Goal: Transaction & Acquisition: Subscribe to service/newsletter

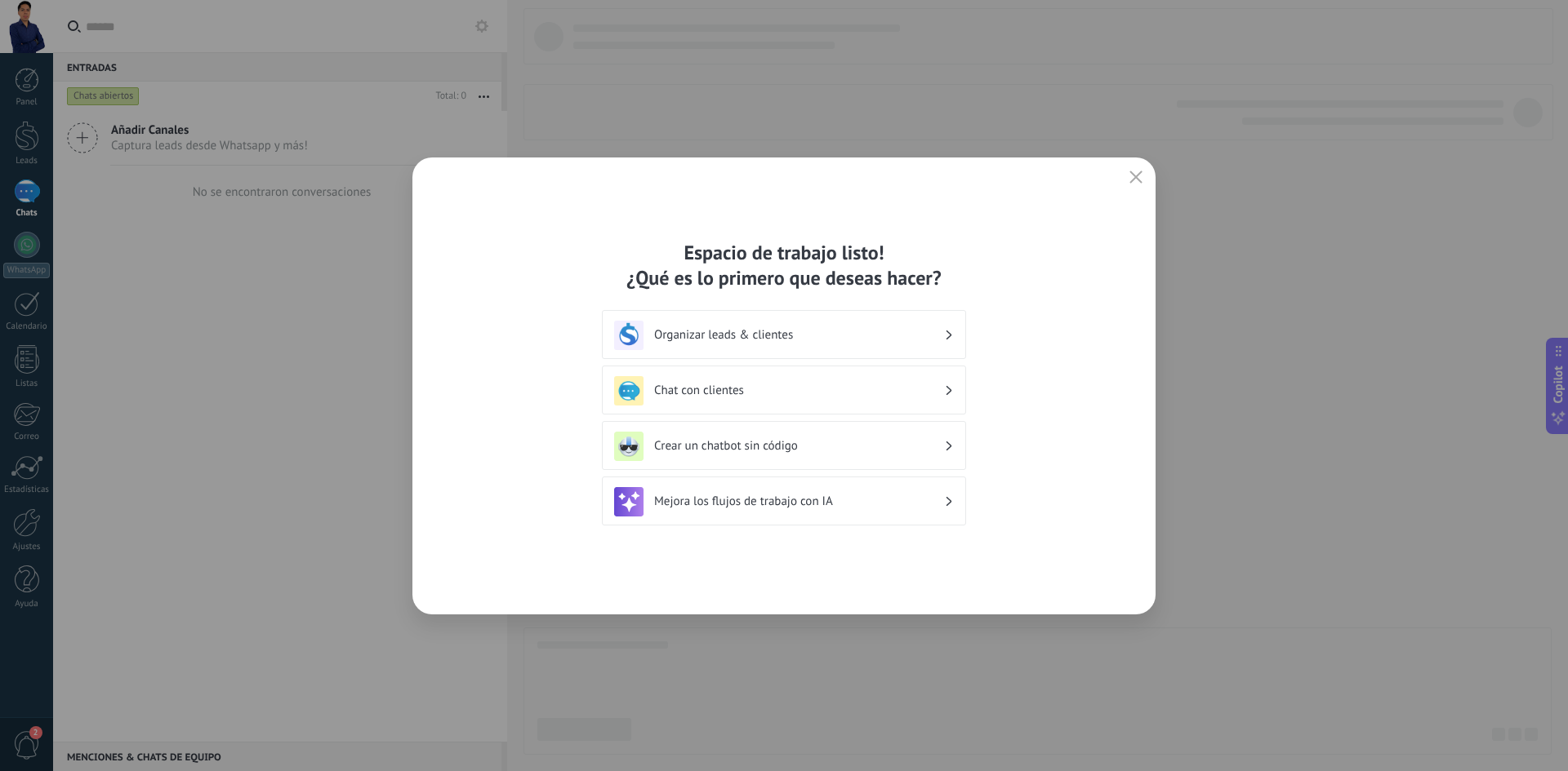
click at [850, 338] on h3 "Organizar leads & clientes" at bounding box center [798, 334] width 290 height 15
click at [942, 334] on h3 "Organizar leads & clientes" at bounding box center [798, 334] width 290 height 15
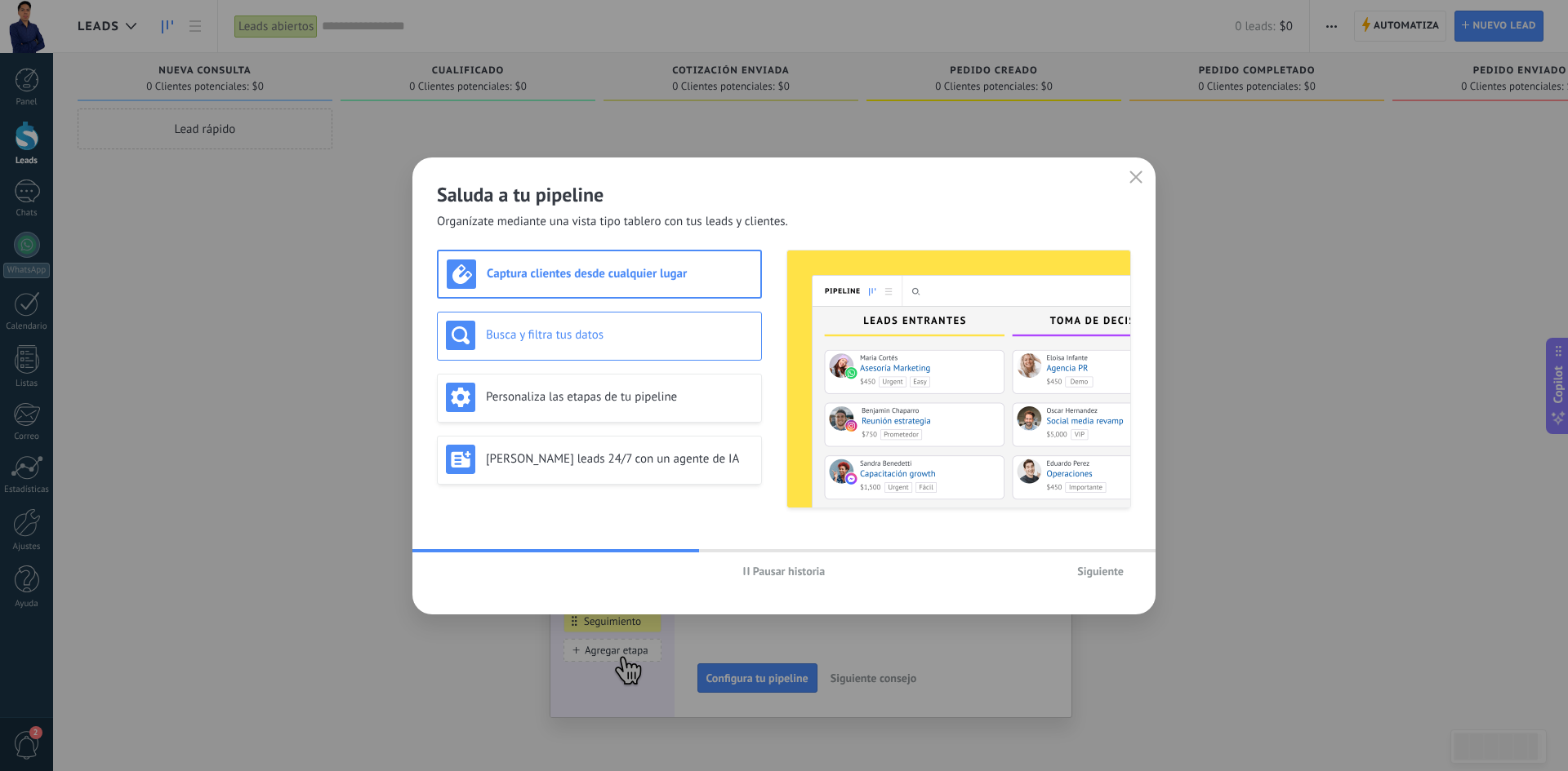
click at [588, 328] on h3 "Busca y filtra tus datos" at bounding box center [620, 334] width 267 height 15
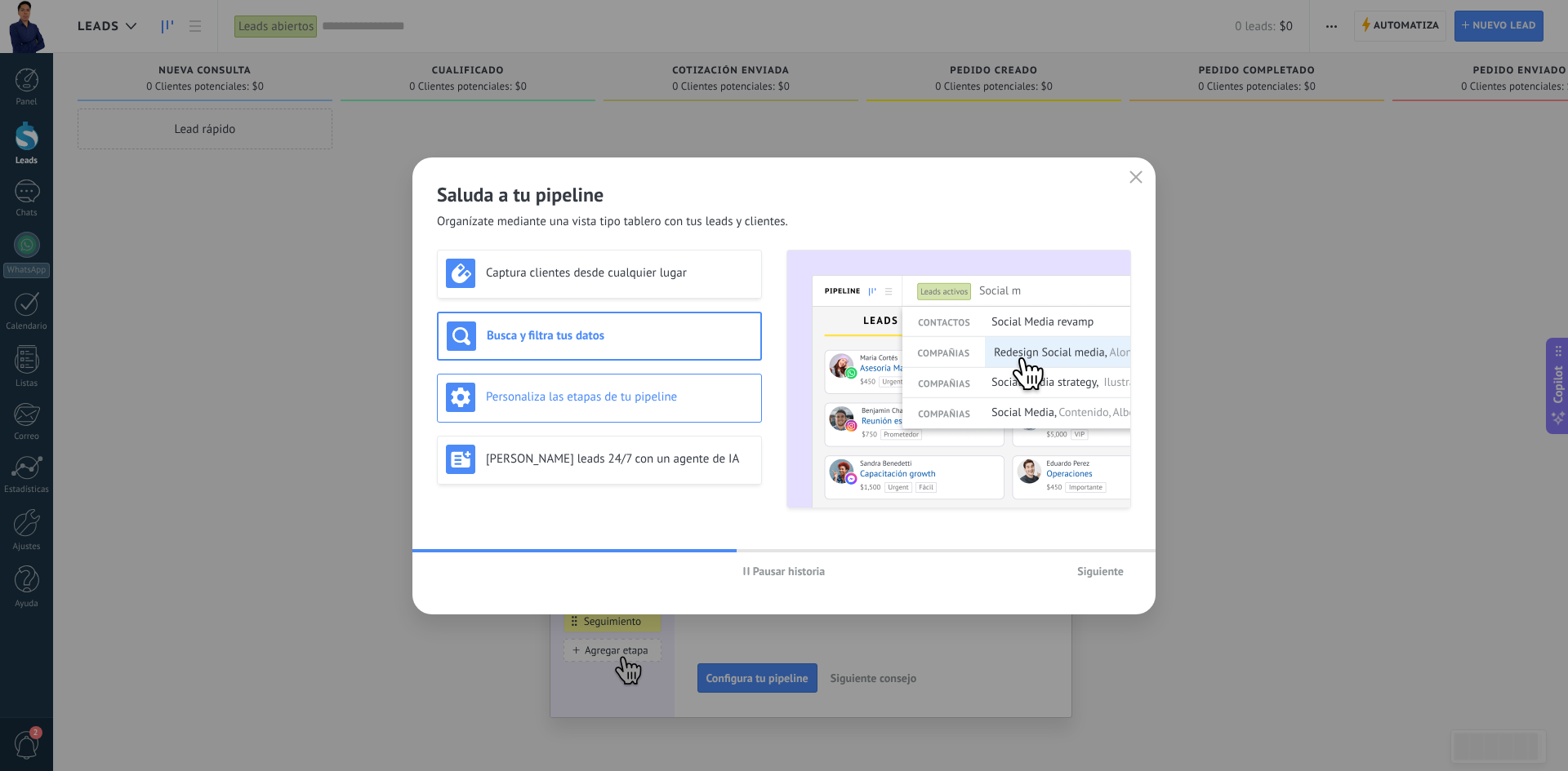
click at [664, 392] on h3 "Personaliza las etapas de tu pipeline" at bounding box center [620, 396] width 267 height 15
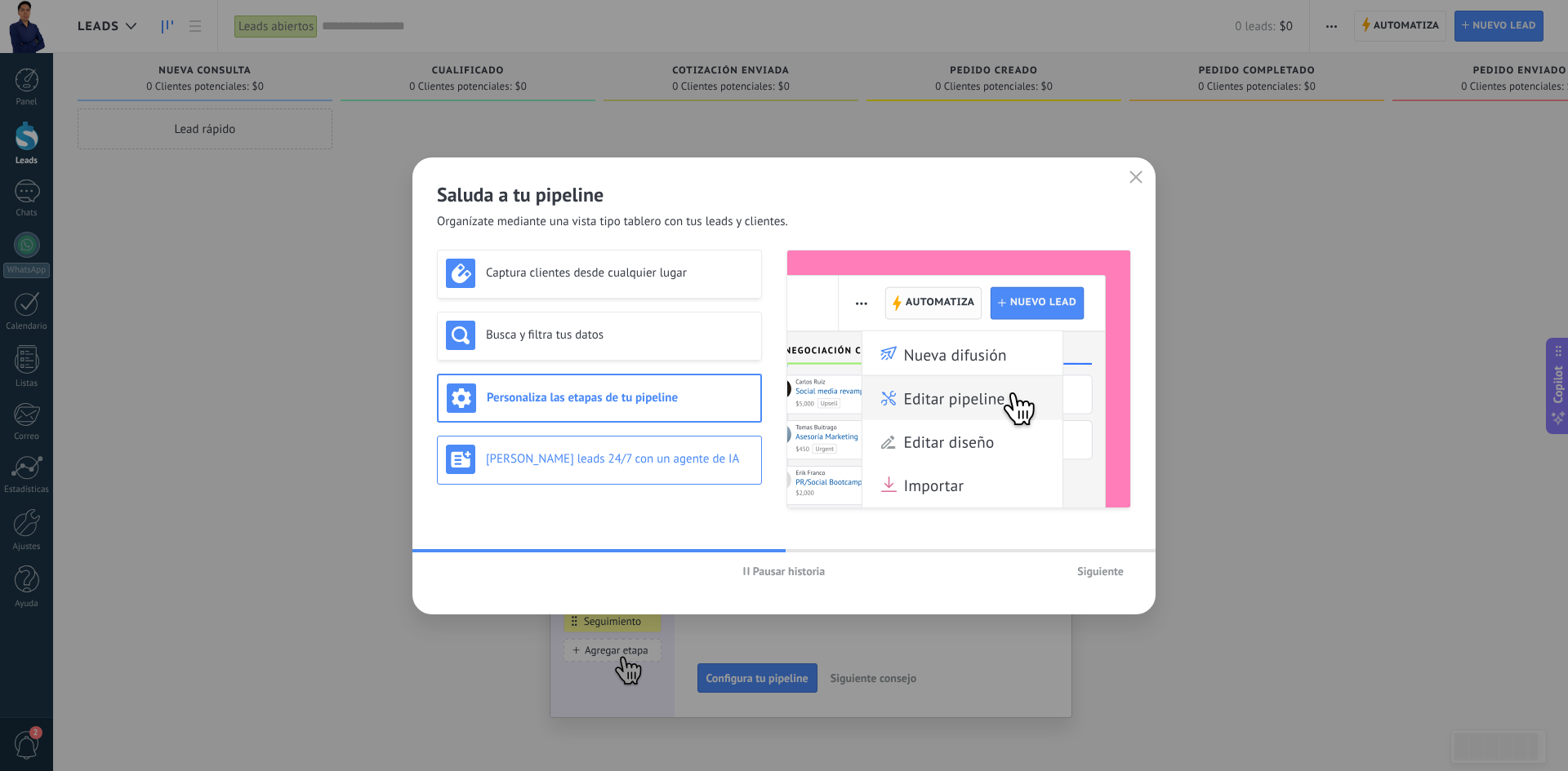
click at [693, 452] on h3 "Genera leads 24/7 con un agente de IA" at bounding box center [620, 459] width 267 height 15
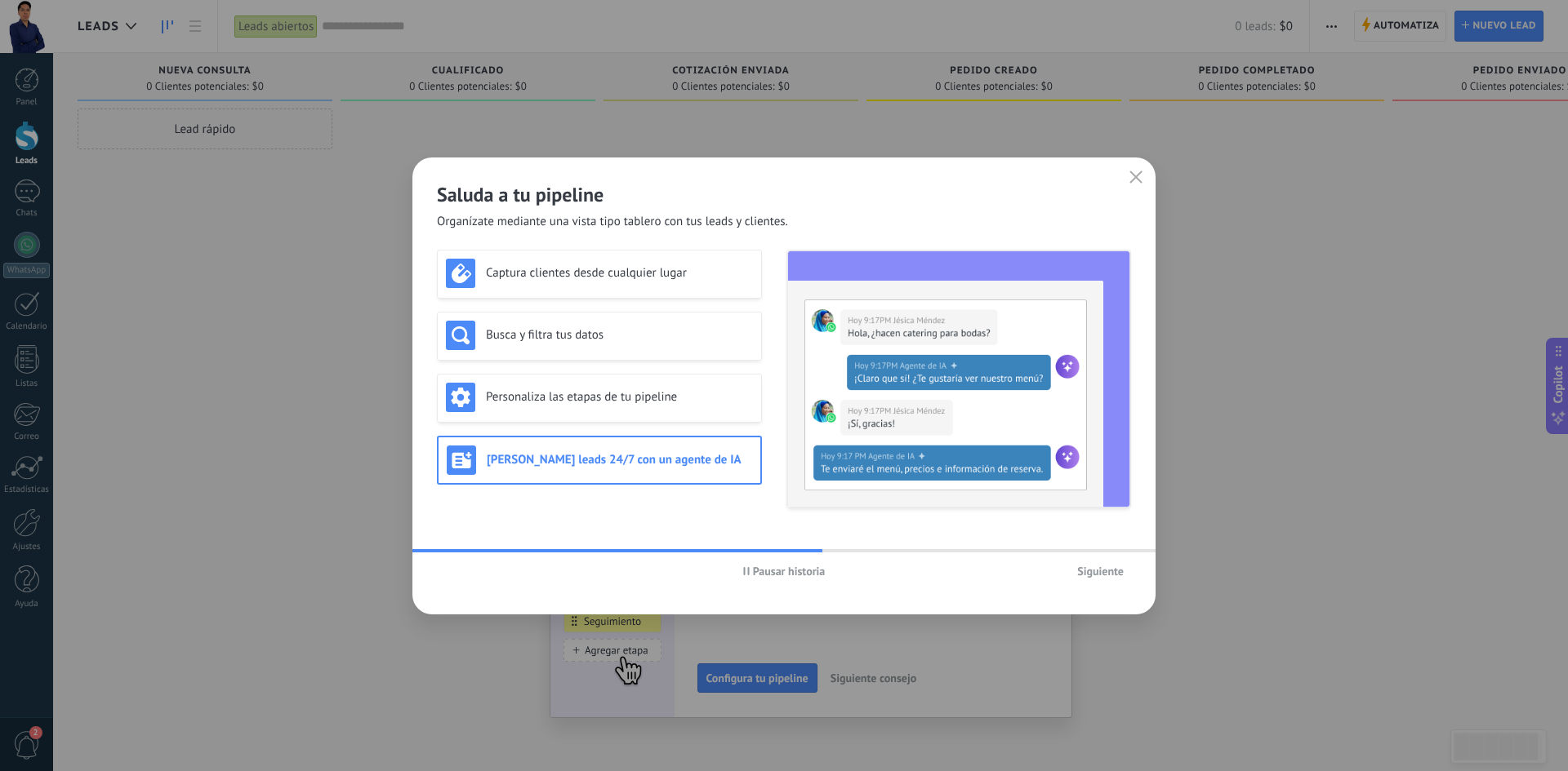
click at [1083, 573] on span "Siguiente" at bounding box center [1101, 571] width 47 height 12
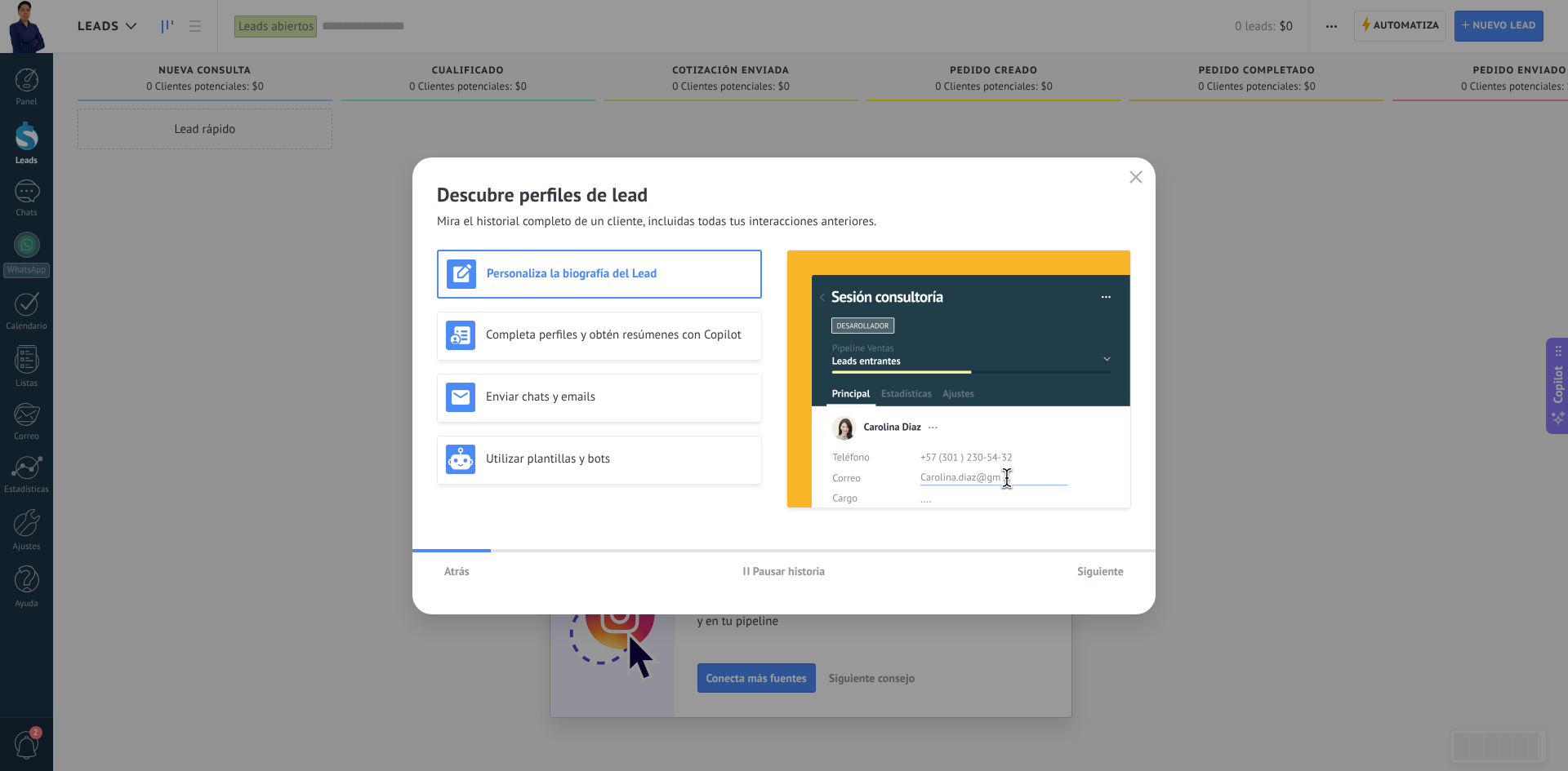
click at [1083, 572] on span "Siguiente" at bounding box center [1101, 571] width 47 height 12
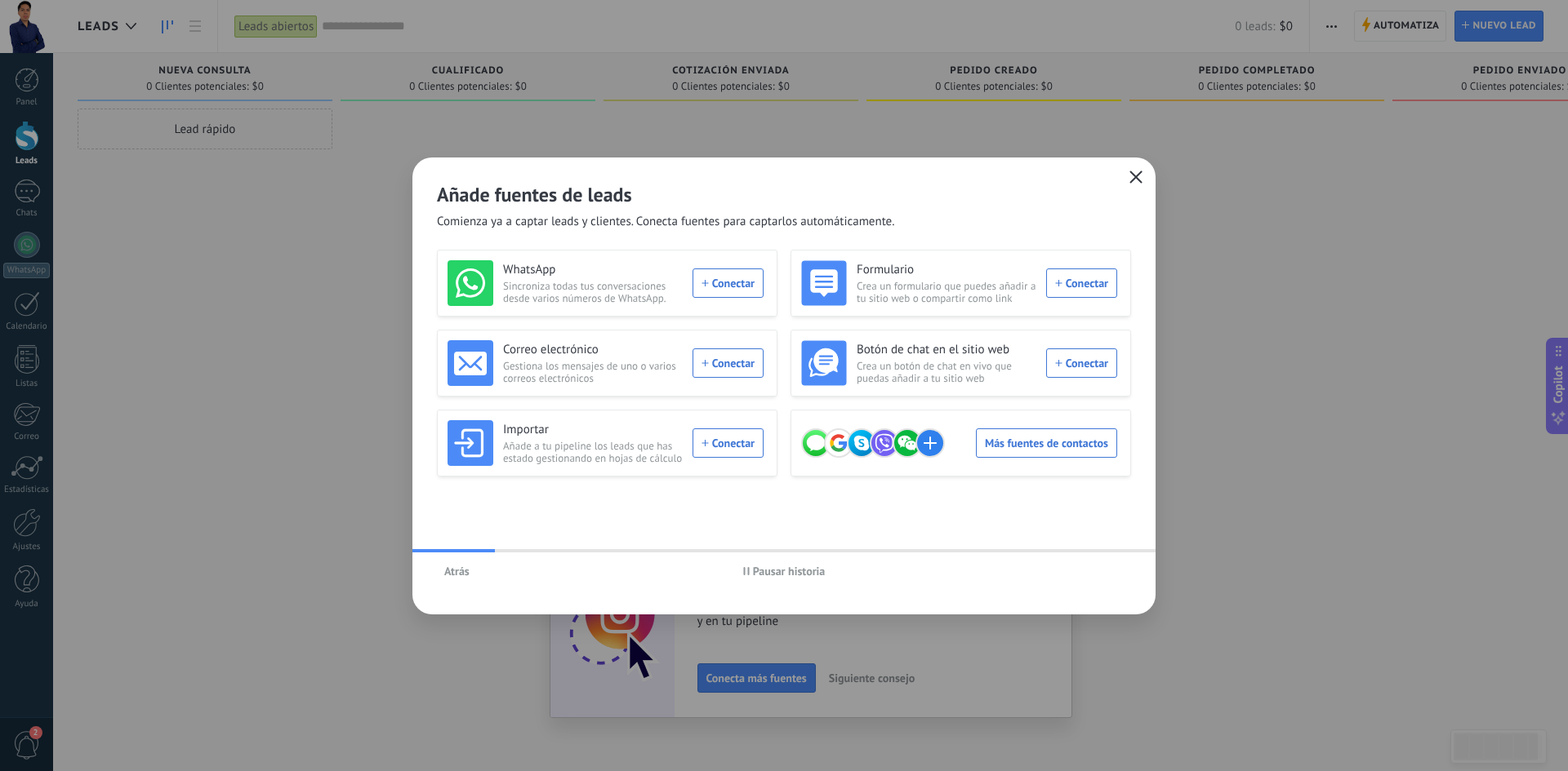
click at [1132, 168] on button "button" at bounding box center [1137, 178] width 22 height 22
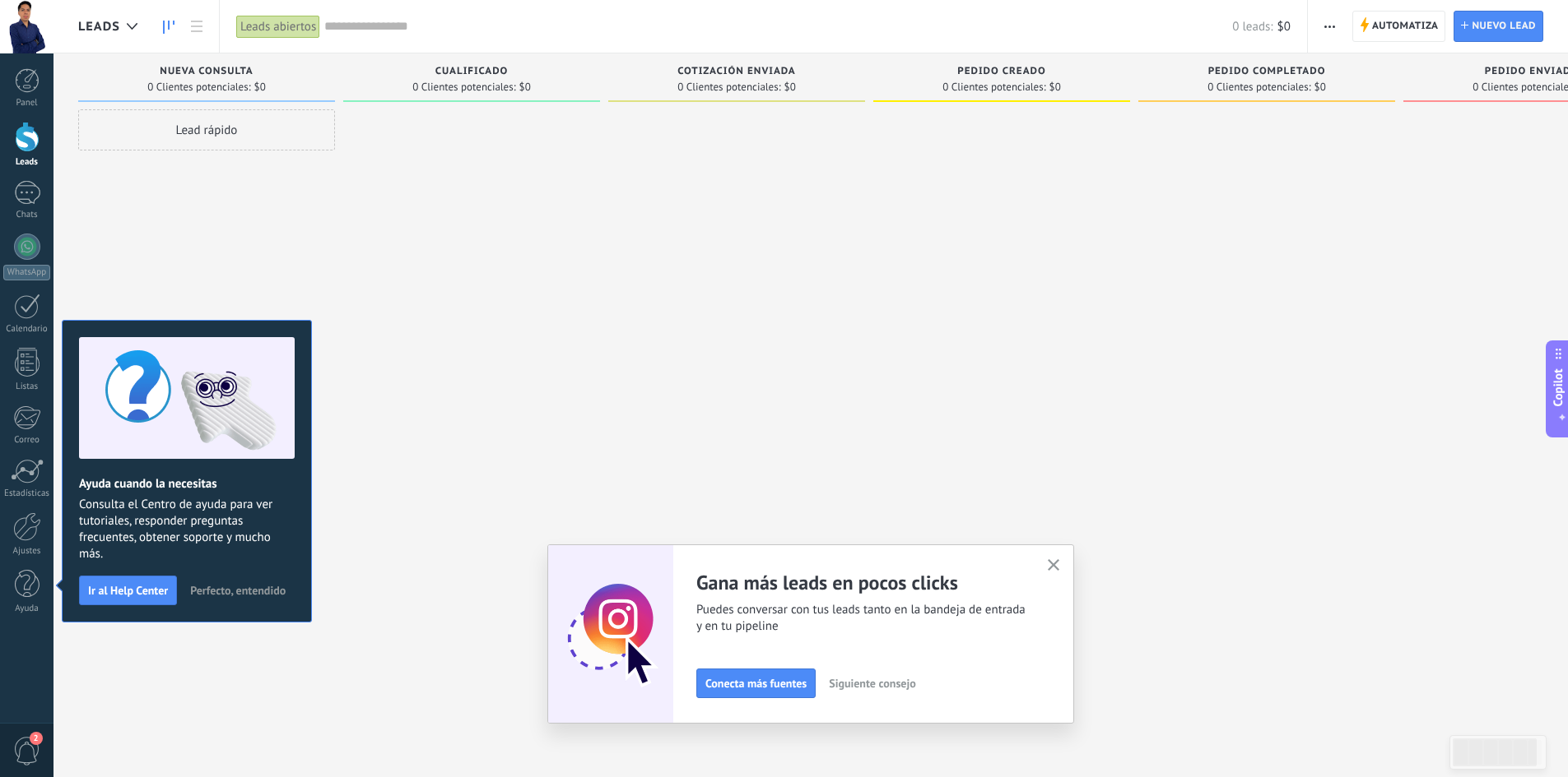
click at [1060, 563] on use "button" at bounding box center [1054, 566] width 13 height 13
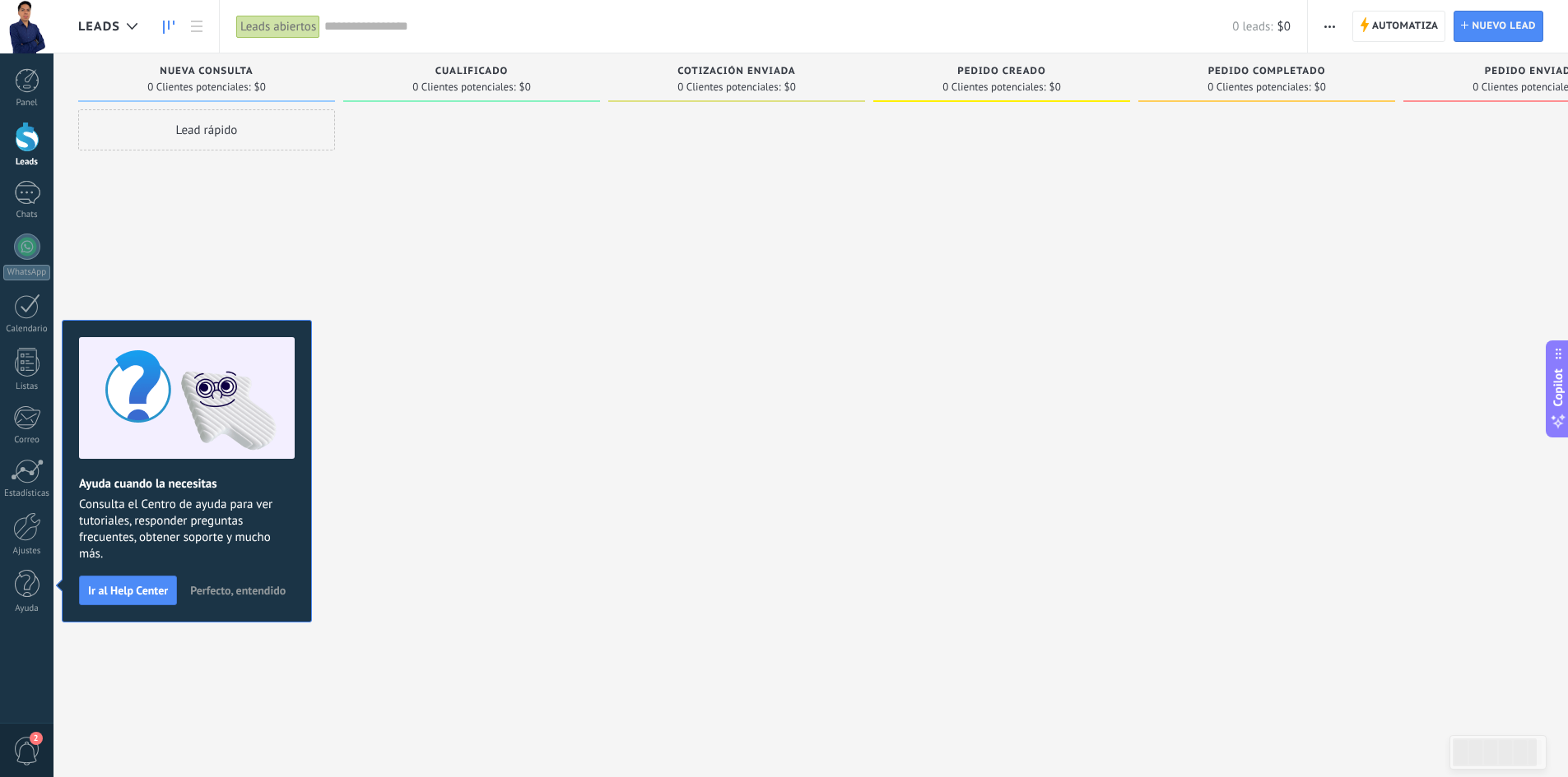
click at [408, 411] on div at bounding box center [472, 390] width 257 height 563
click at [27, 91] on div at bounding box center [26, 80] width 24 height 24
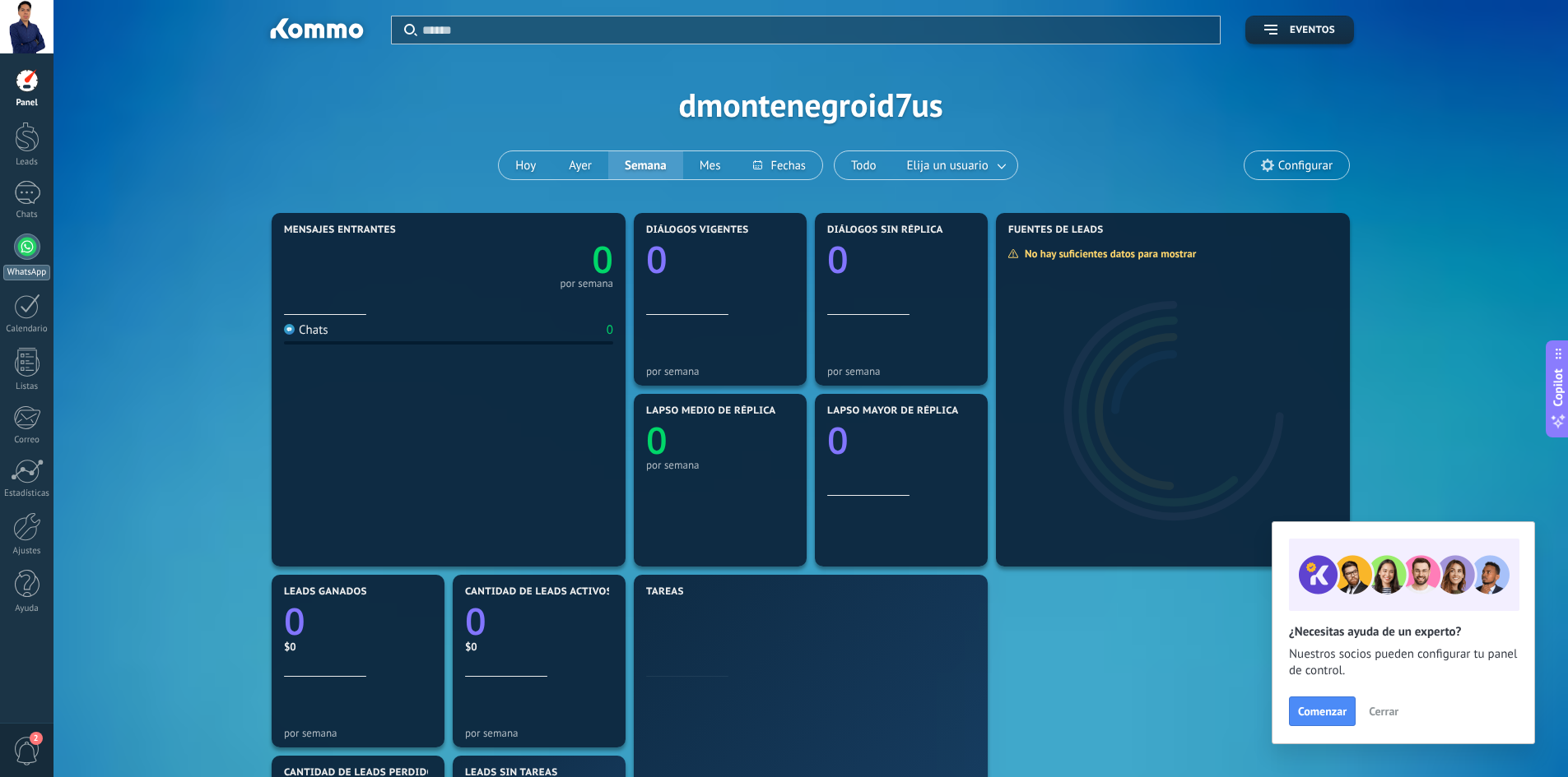
click at [33, 247] on div at bounding box center [26, 247] width 26 height 26
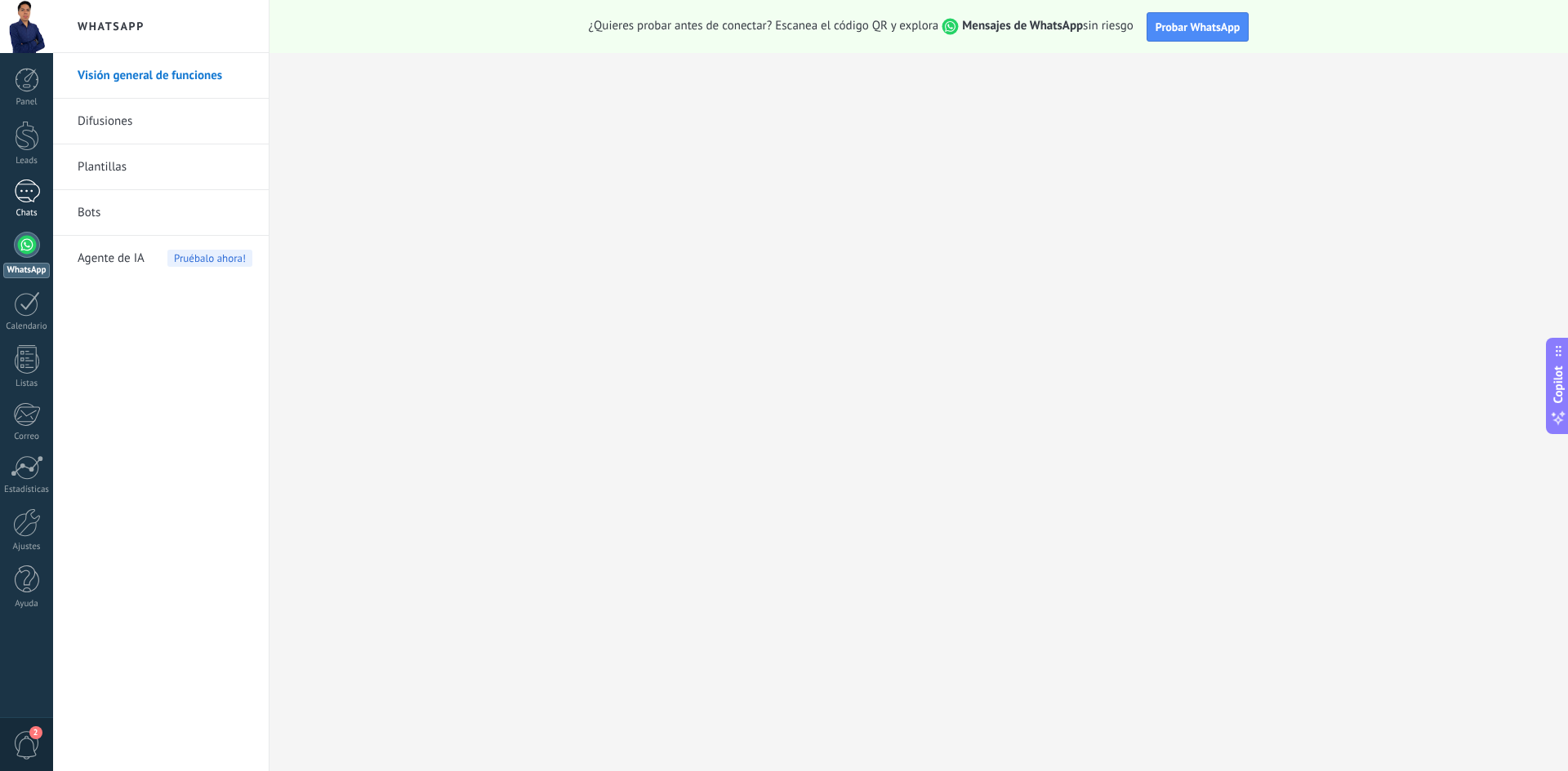
click at [26, 202] on div at bounding box center [26, 191] width 26 height 23
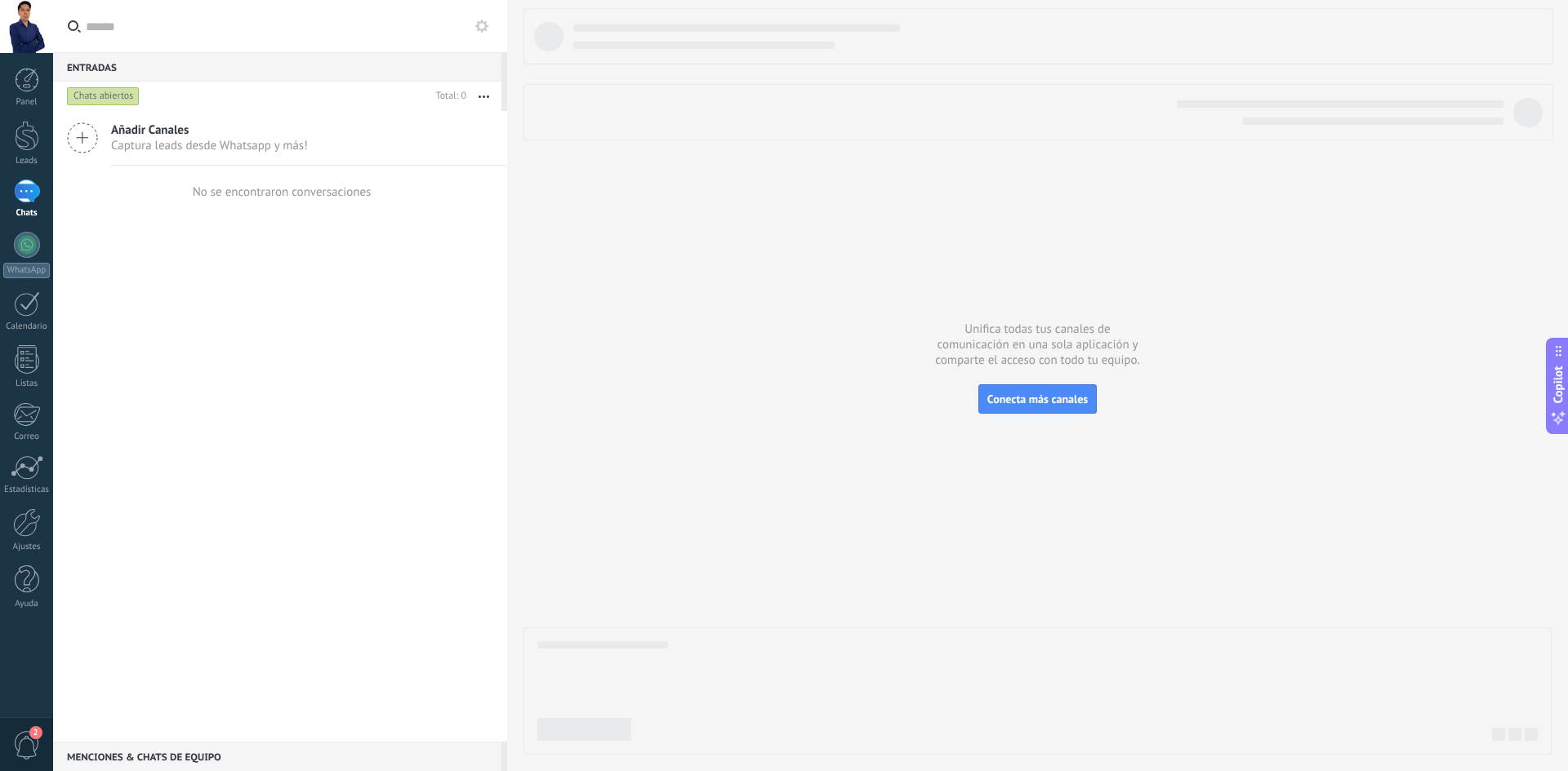
click at [244, 135] on span "Añadir Canales" at bounding box center [209, 130] width 196 height 15
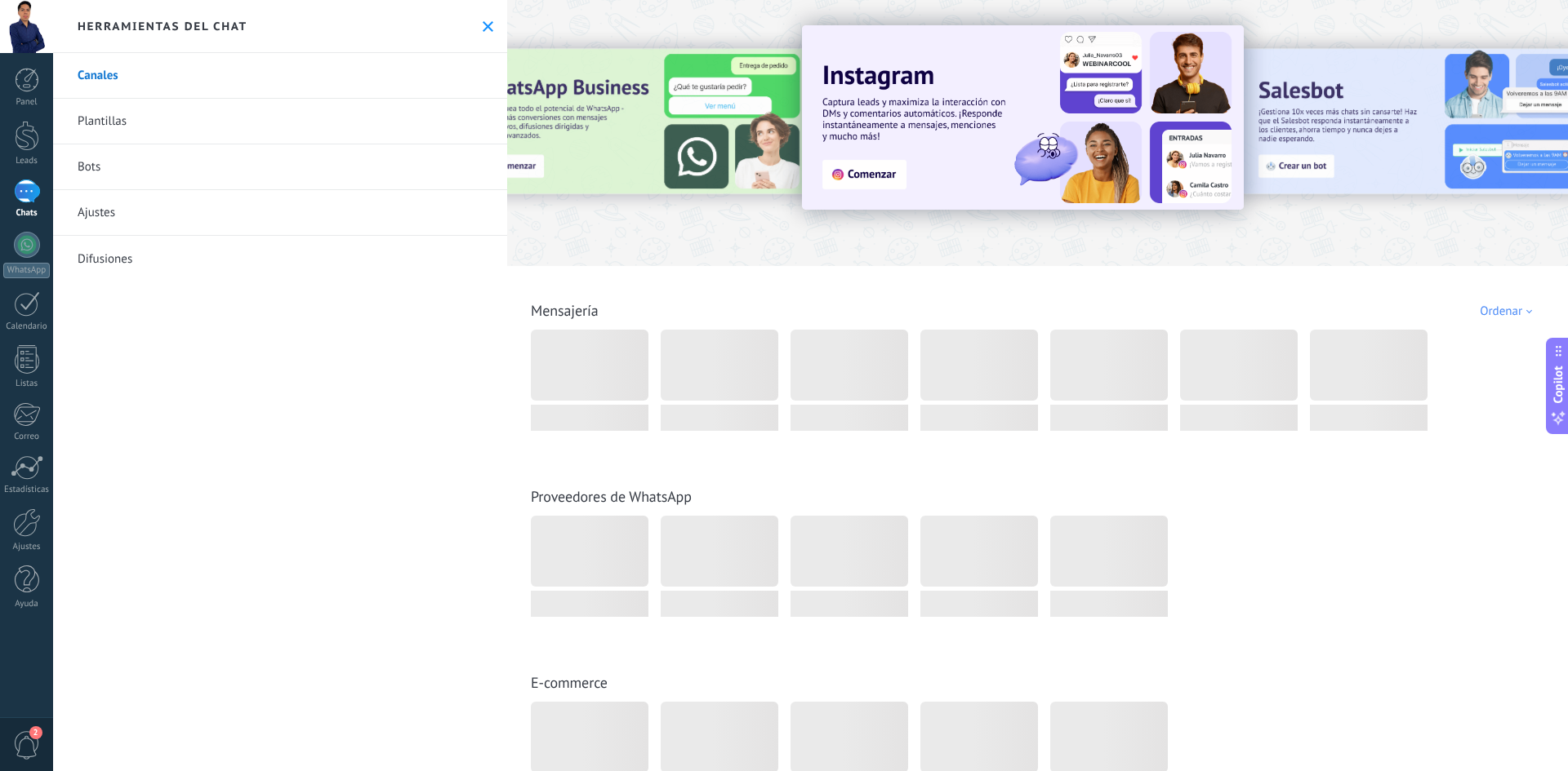
click at [180, 74] on link "Canales" at bounding box center [280, 75] width 454 height 46
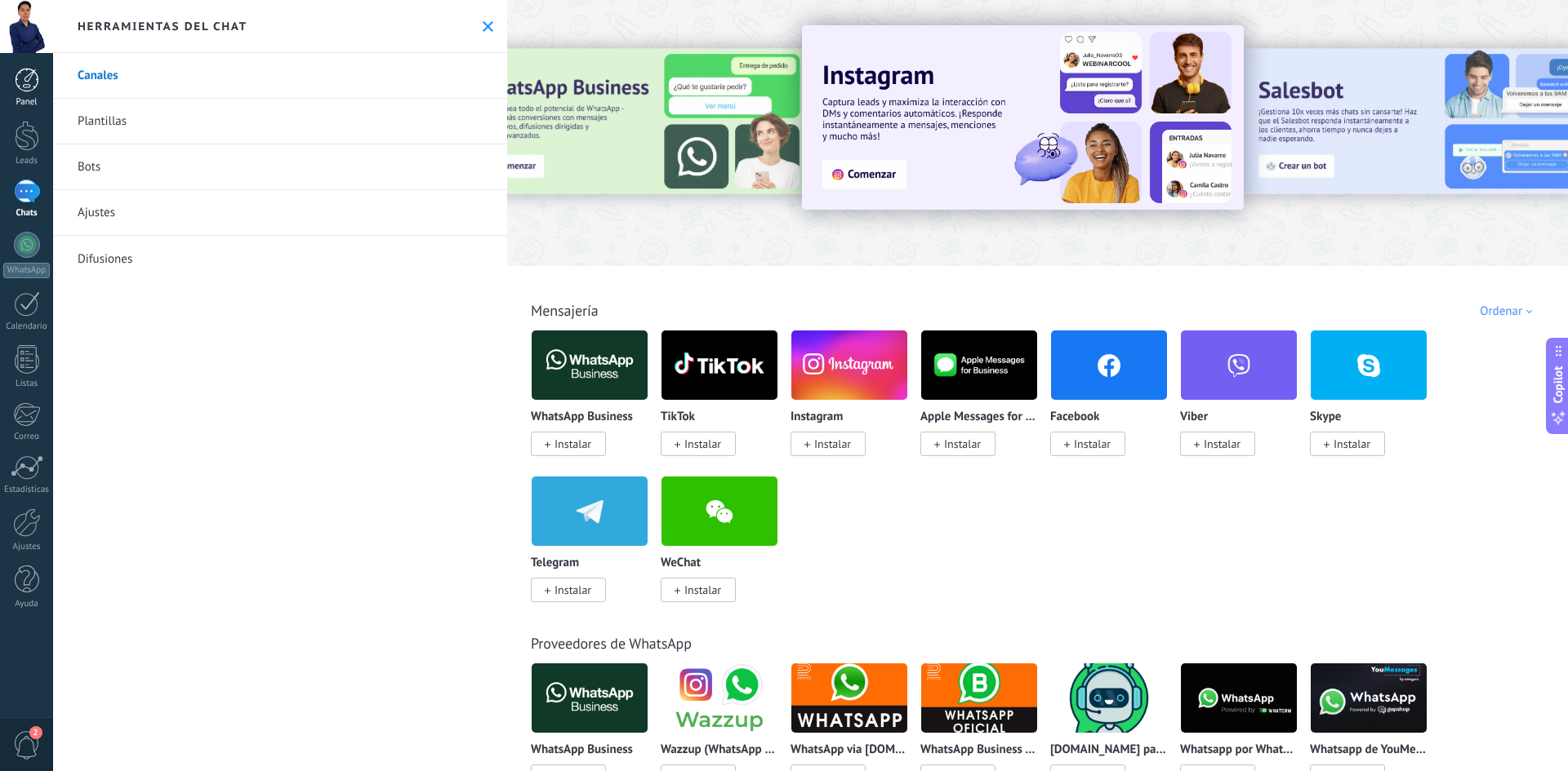
click at [34, 87] on div at bounding box center [26, 80] width 24 height 24
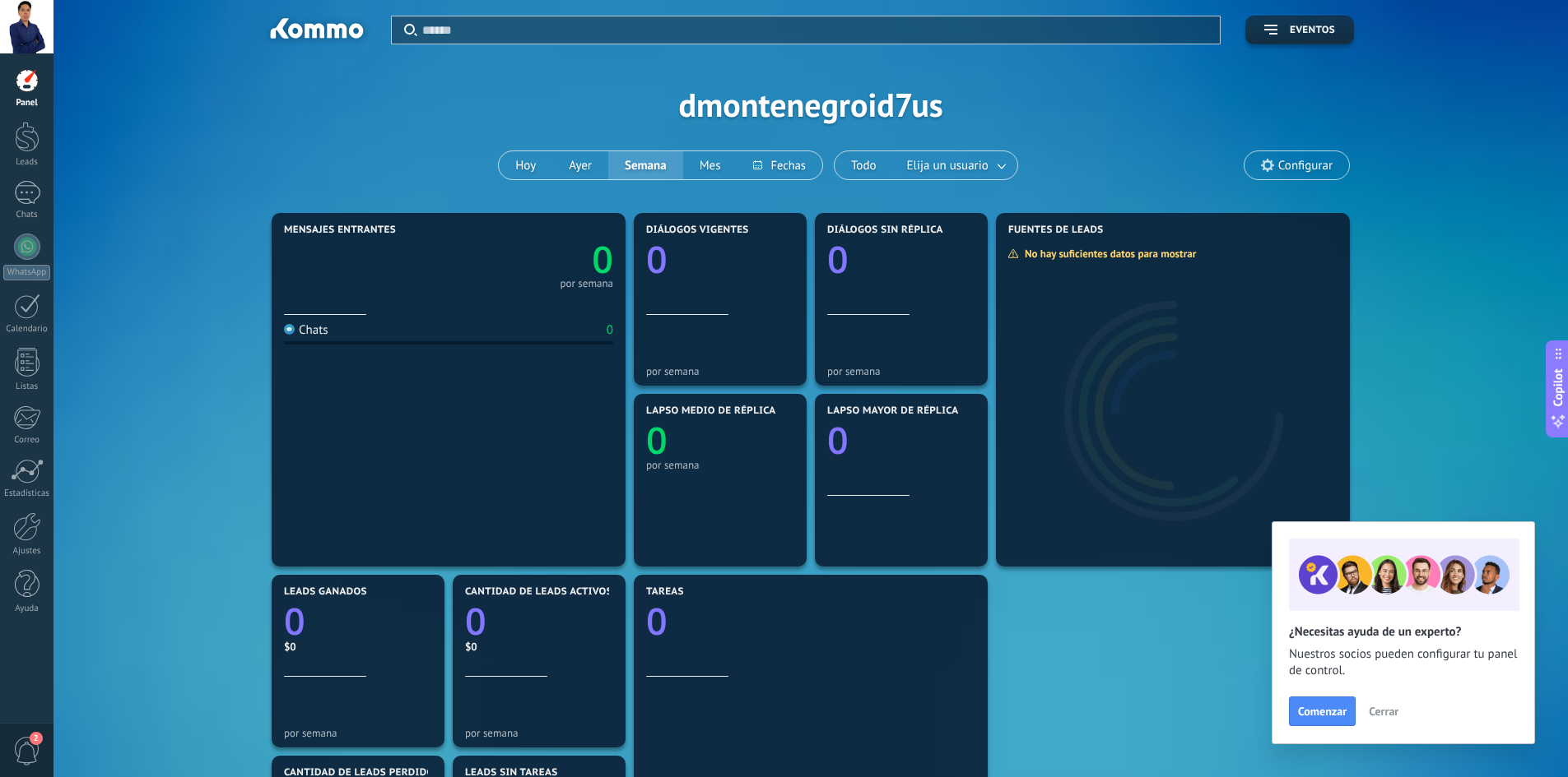
click at [33, 85] on div at bounding box center [26, 80] width 24 height 24
click at [20, 246] on div at bounding box center [26, 247] width 26 height 26
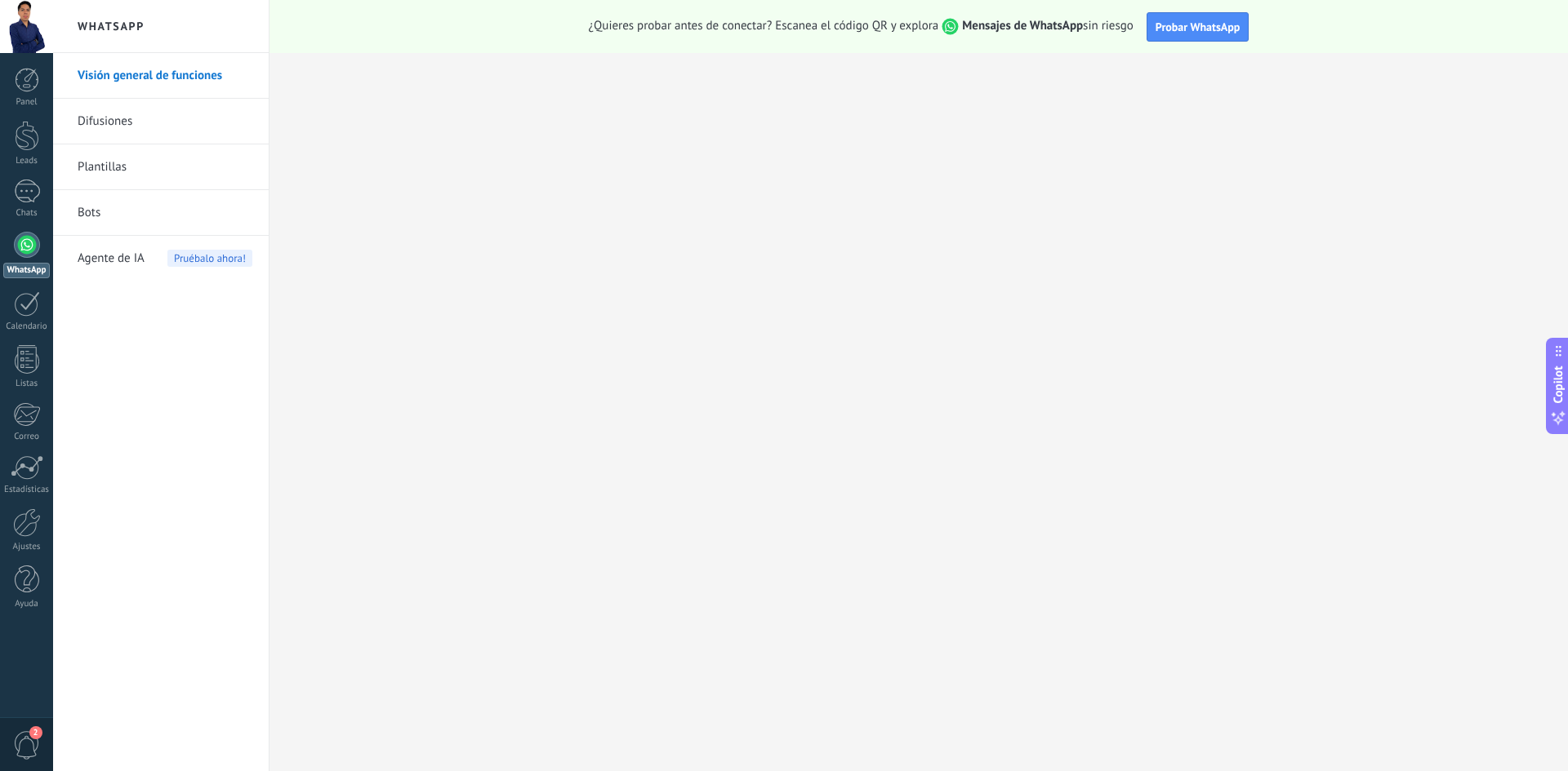
click at [161, 123] on link "Difusiones" at bounding box center [164, 121] width 175 height 46
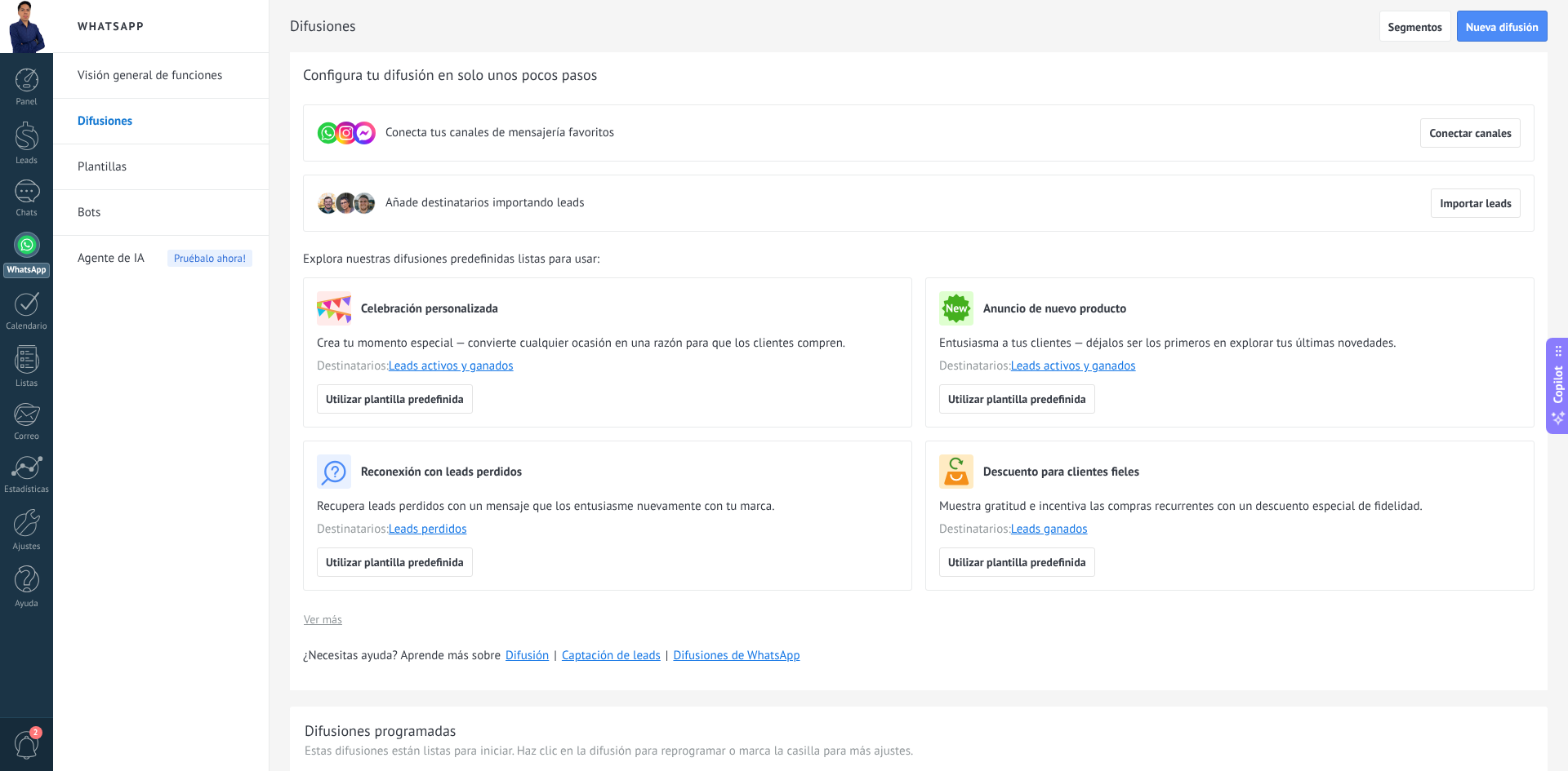
click at [144, 75] on link "Visión general de funciones" at bounding box center [164, 75] width 175 height 46
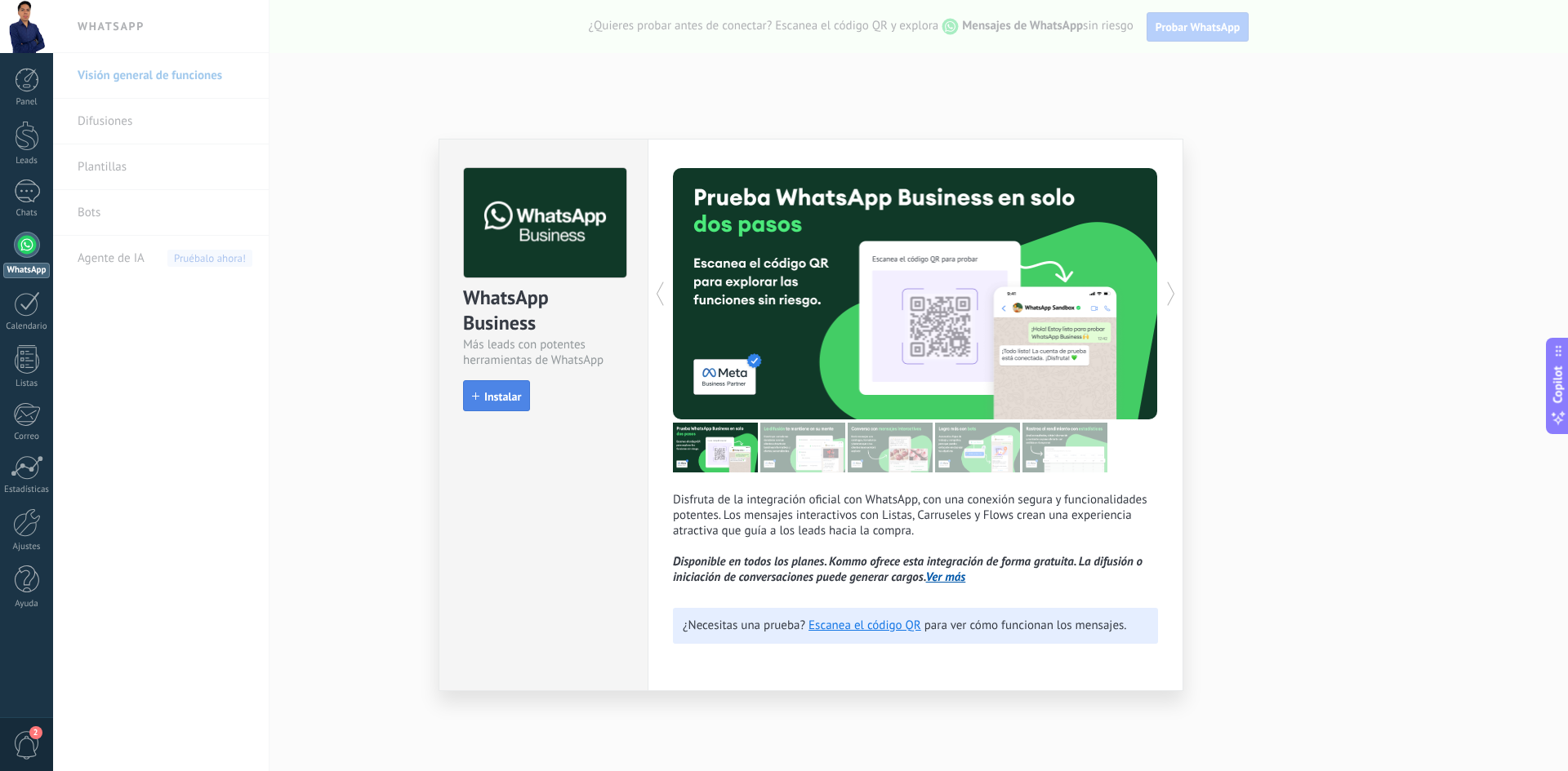
click at [512, 394] on span "Instalar" at bounding box center [502, 396] width 37 height 12
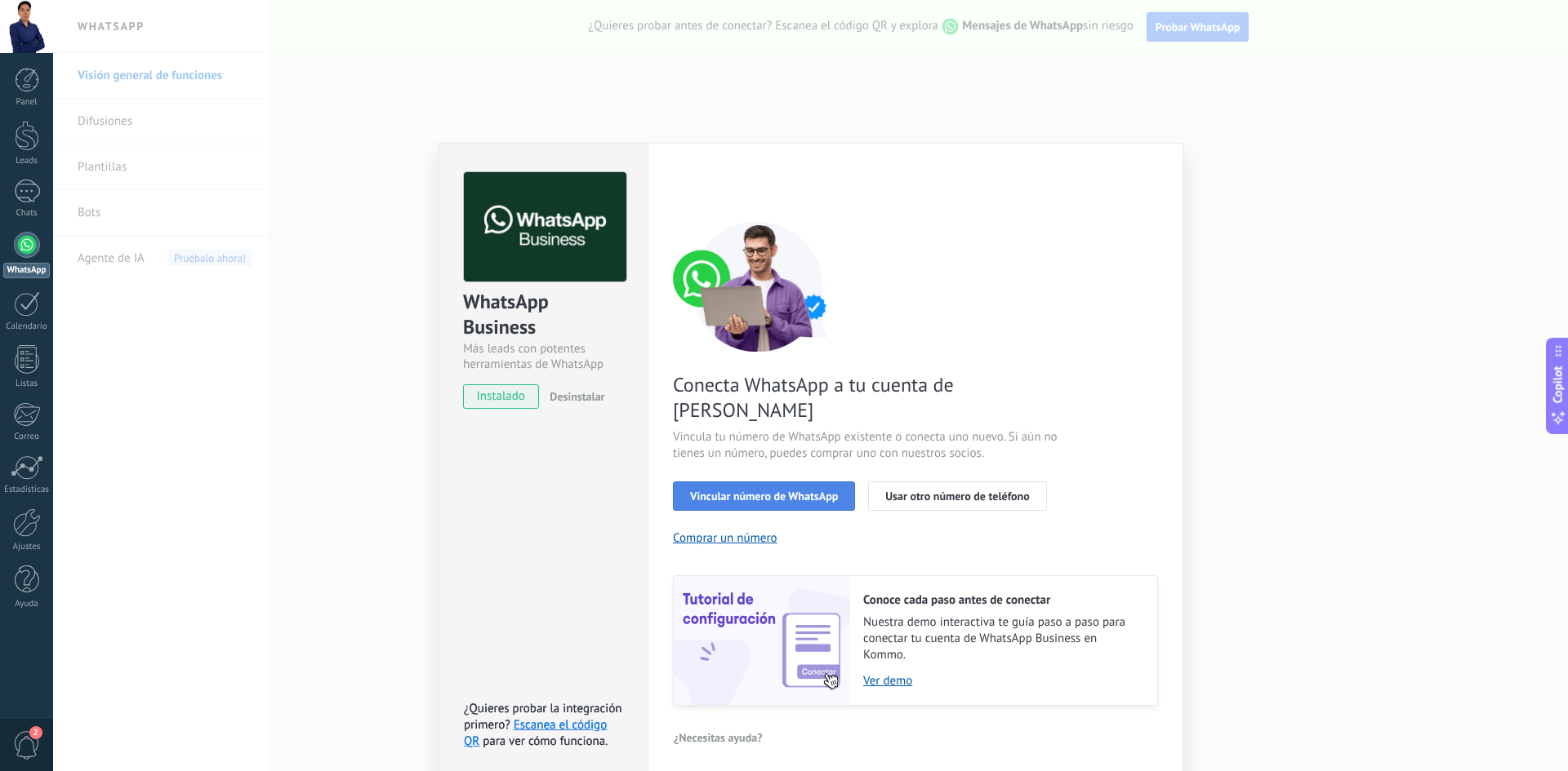
click at [823, 490] on span "Vincular número de WhatsApp" at bounding box center [763, 496] width 148 height 12
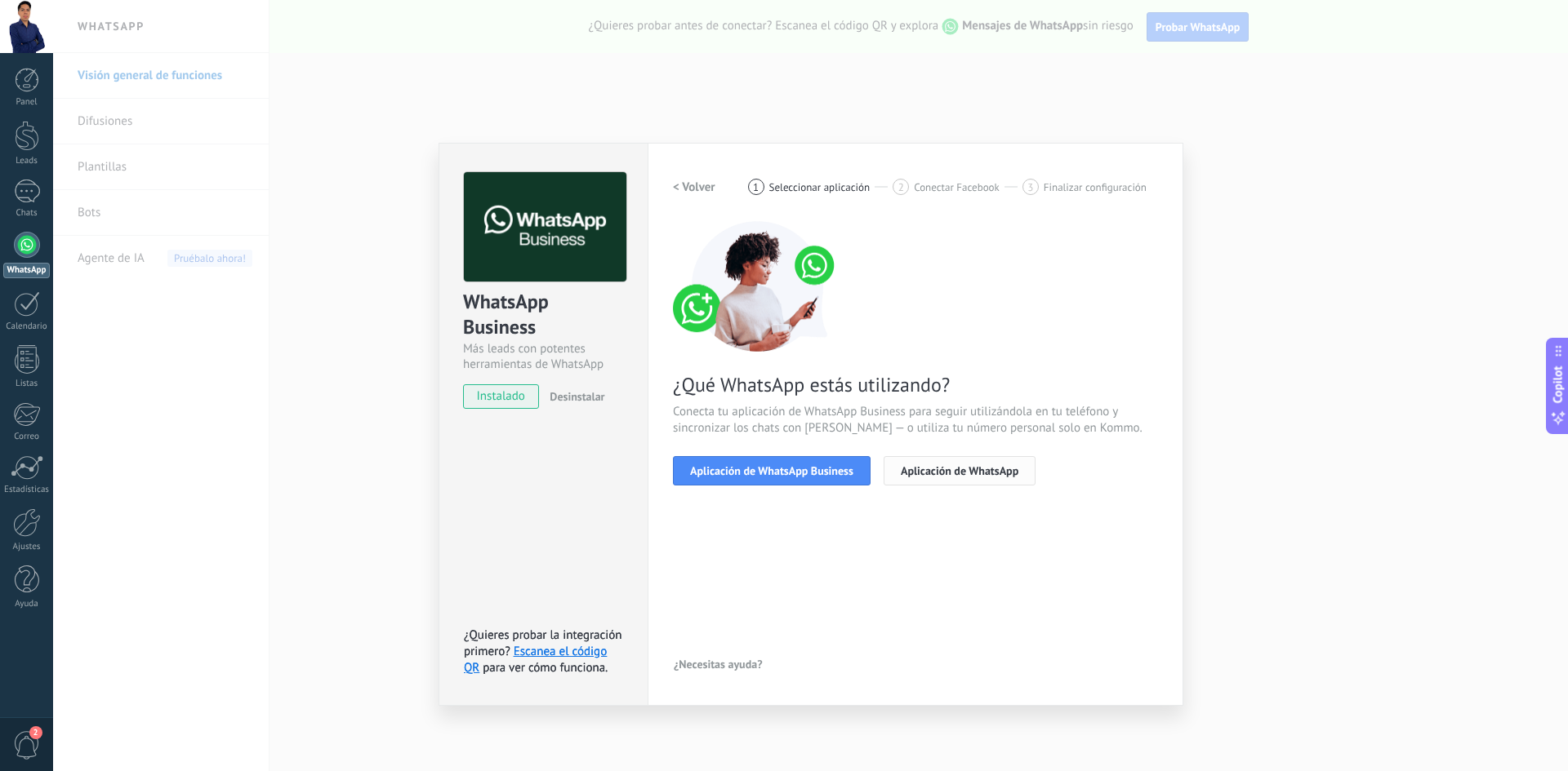
click at [935, 472] on span "Aplicación de WhatsApp" at bounding box center [959, 471] width 118 height 12
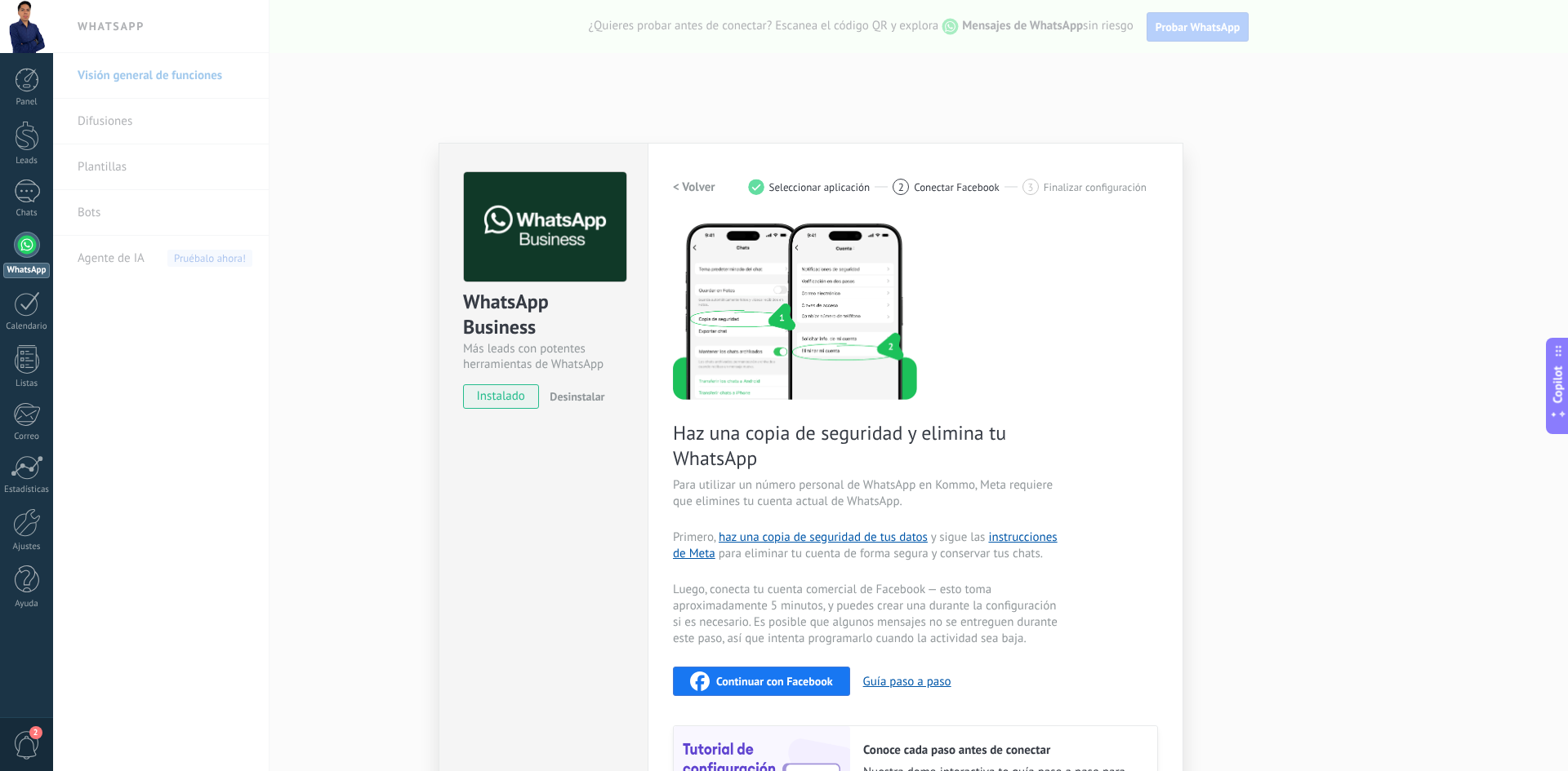
click at [867, 389] on img at bounding box center [795, 310] width 244 height 178
click at [761, 342] on img at bounding box center [795, 310] width 244 height 178
click at [1280, 171] on div "WhatsApp Business Más leads con potentes herramientas de WhatsApp instalado Des…" at bounding box center [810, 386] width 1515 height 771
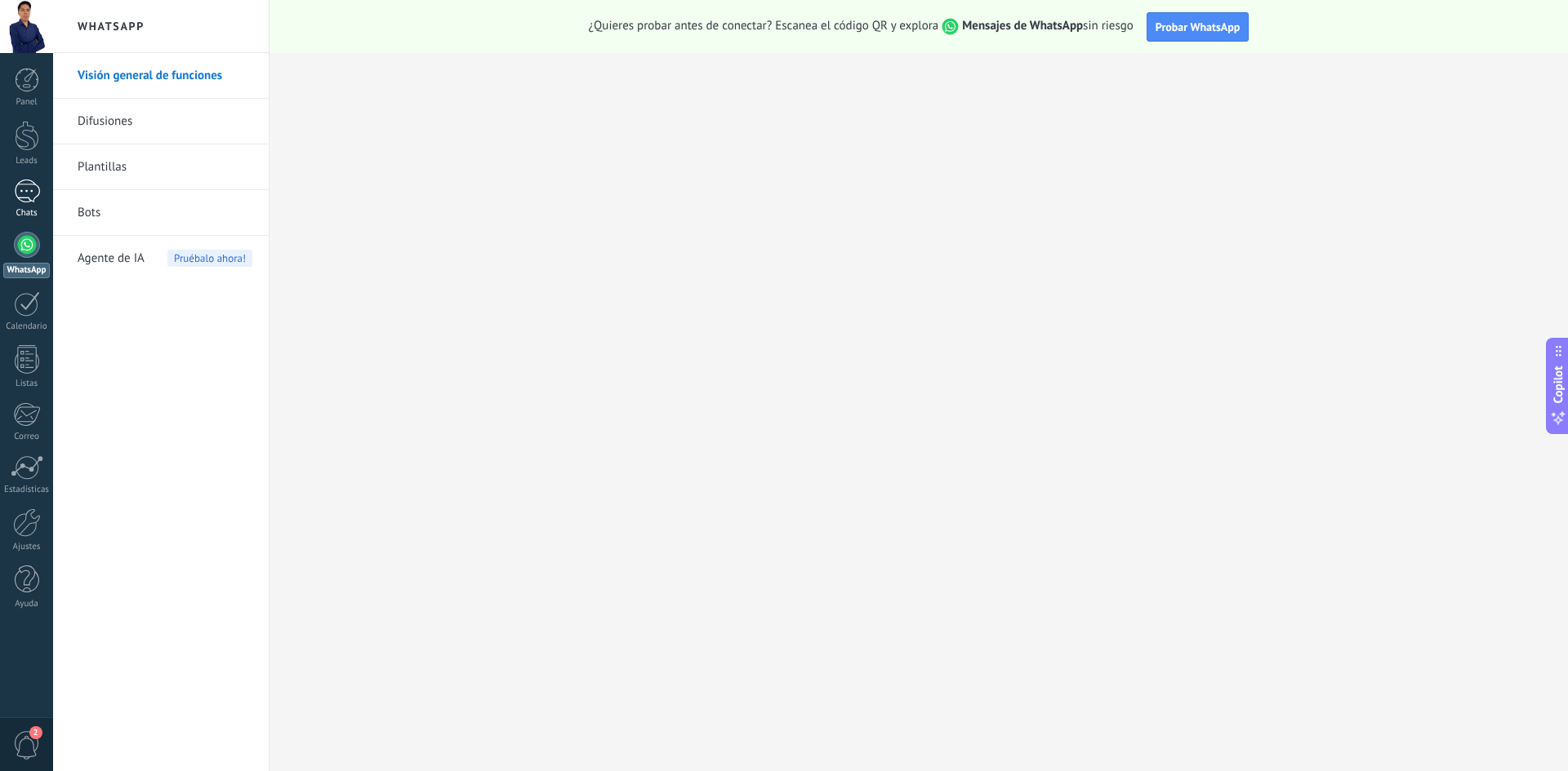
click at [39, 187] on div at bounding box center [26, 191] width 26 height 23
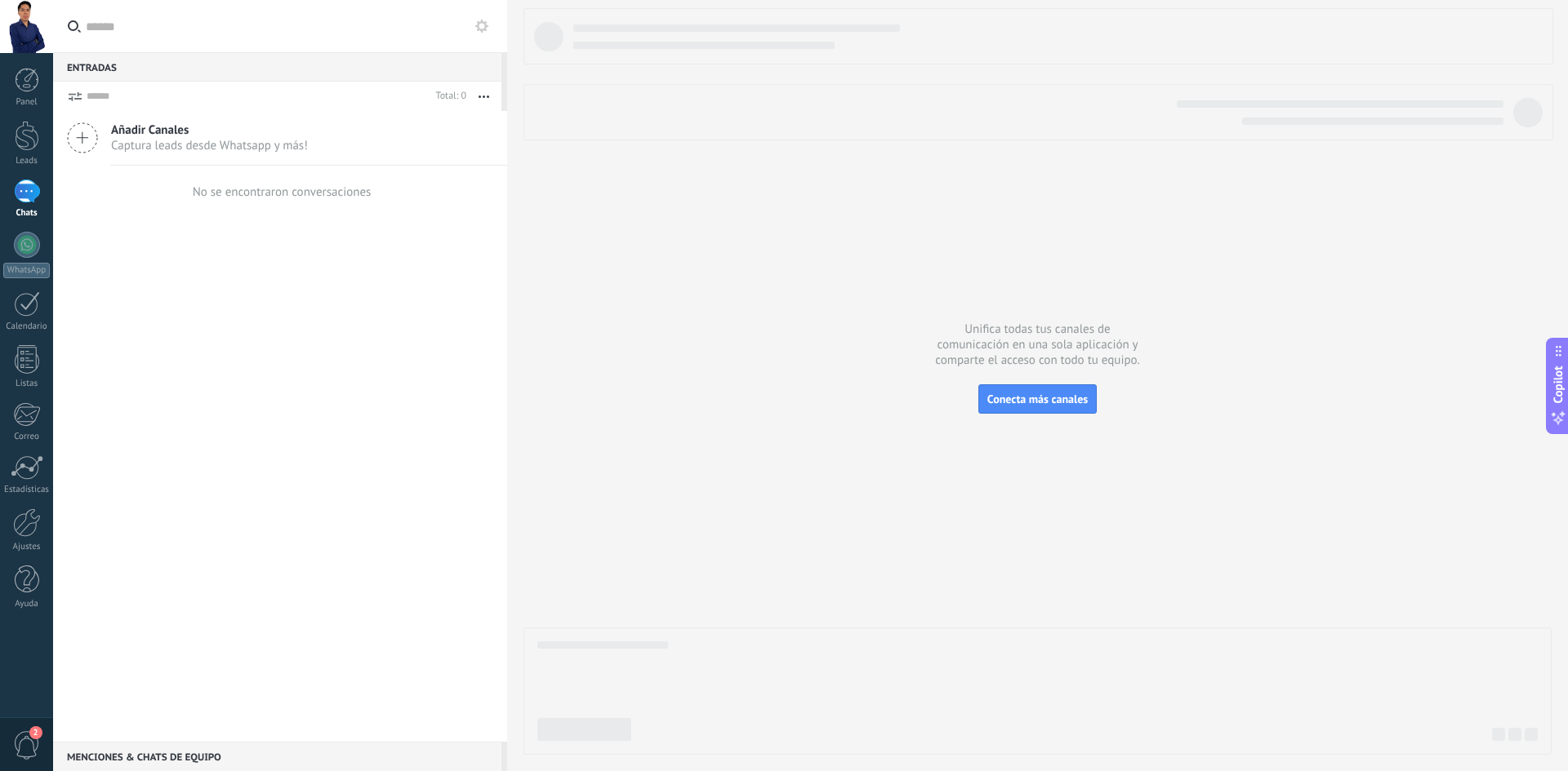
click at [238, 142] on span "Captura leads desde Whatsapp y más!" at bounding box center [209, 145] width 196 height 15
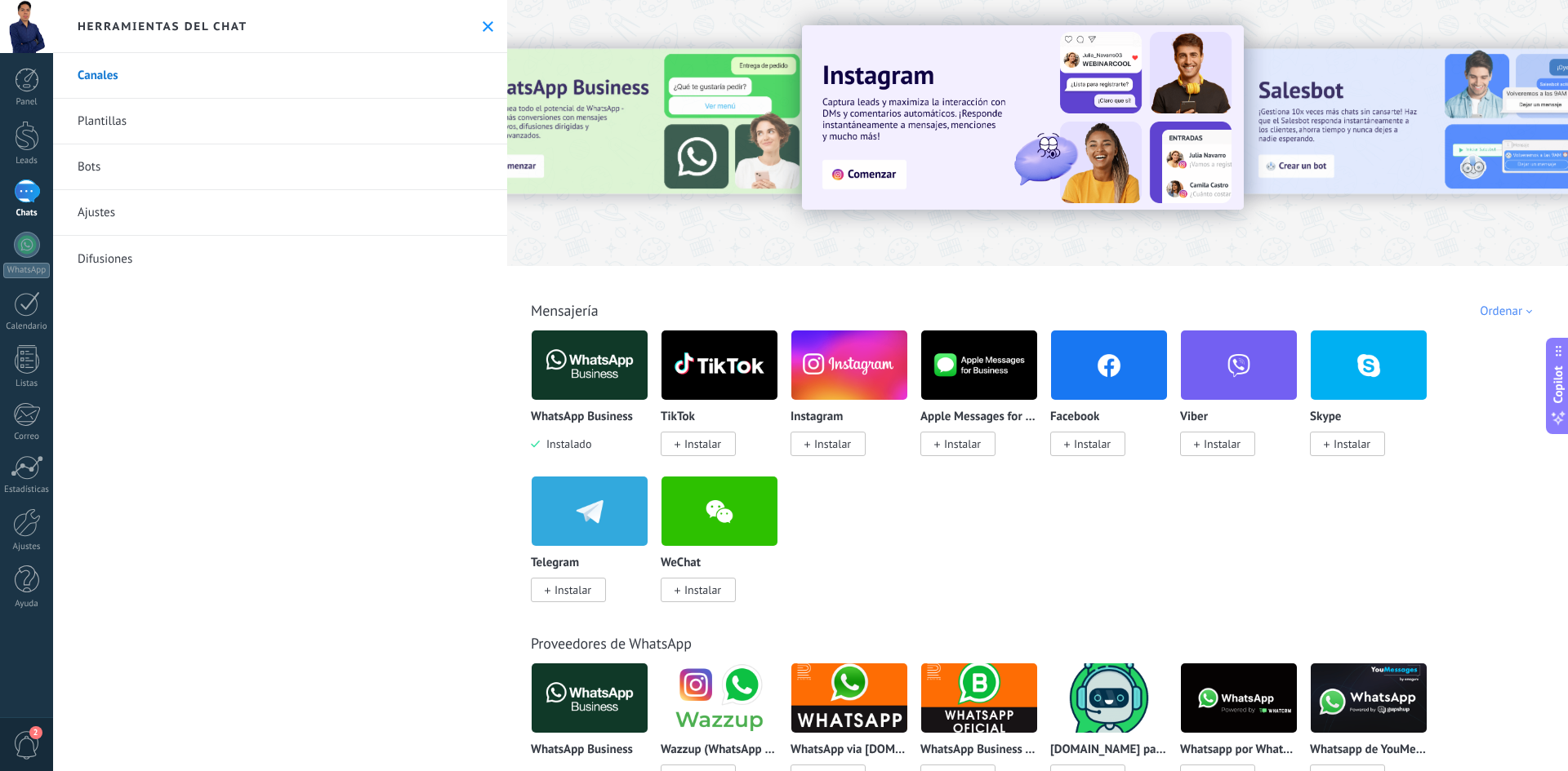
click at [138, 123] on link "Plantillas" at bounding box center [280, 121] width 454 height 46
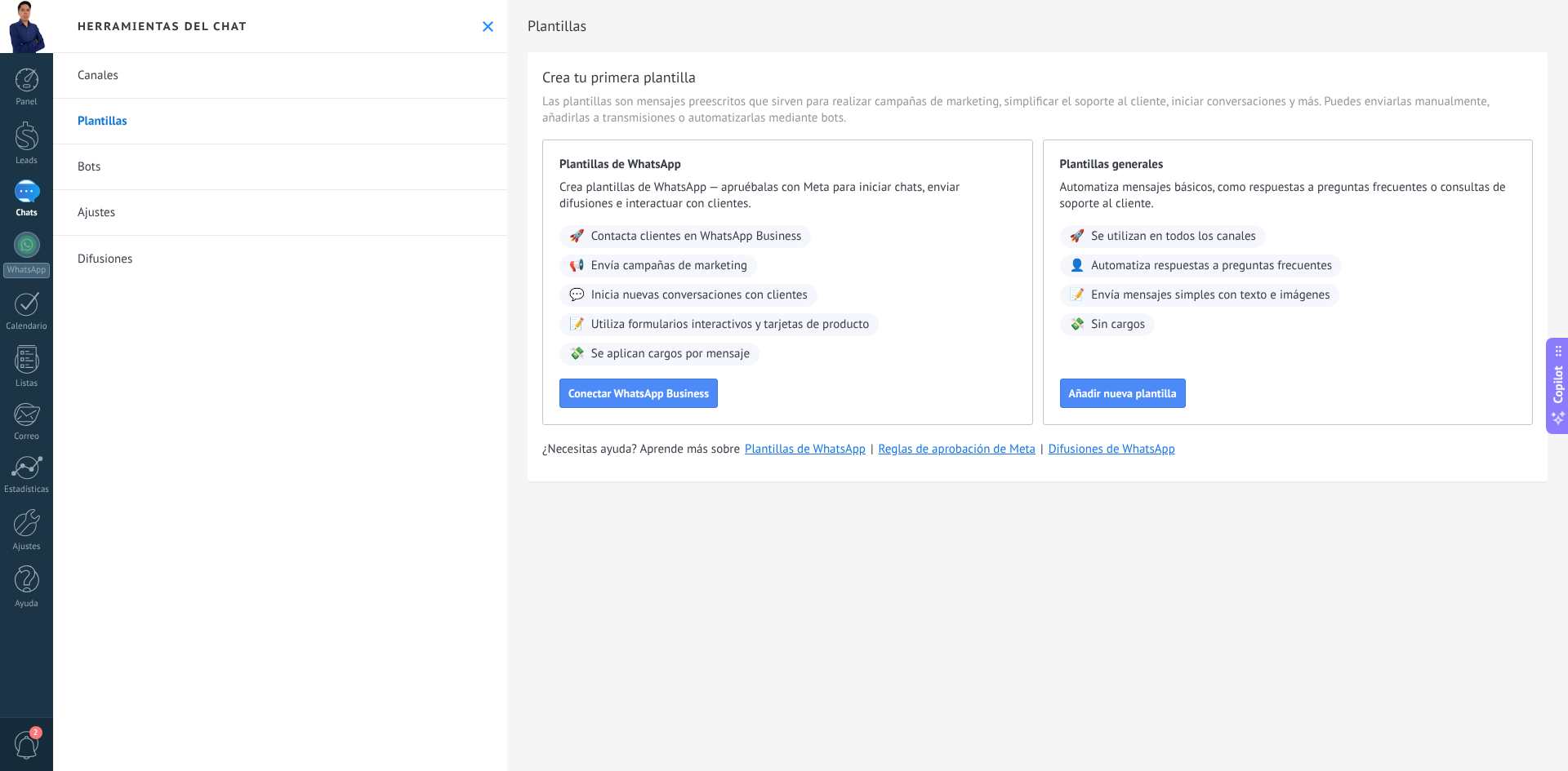
click at [33, 32] on div at bounding box center [26, 26] width 53 height 53
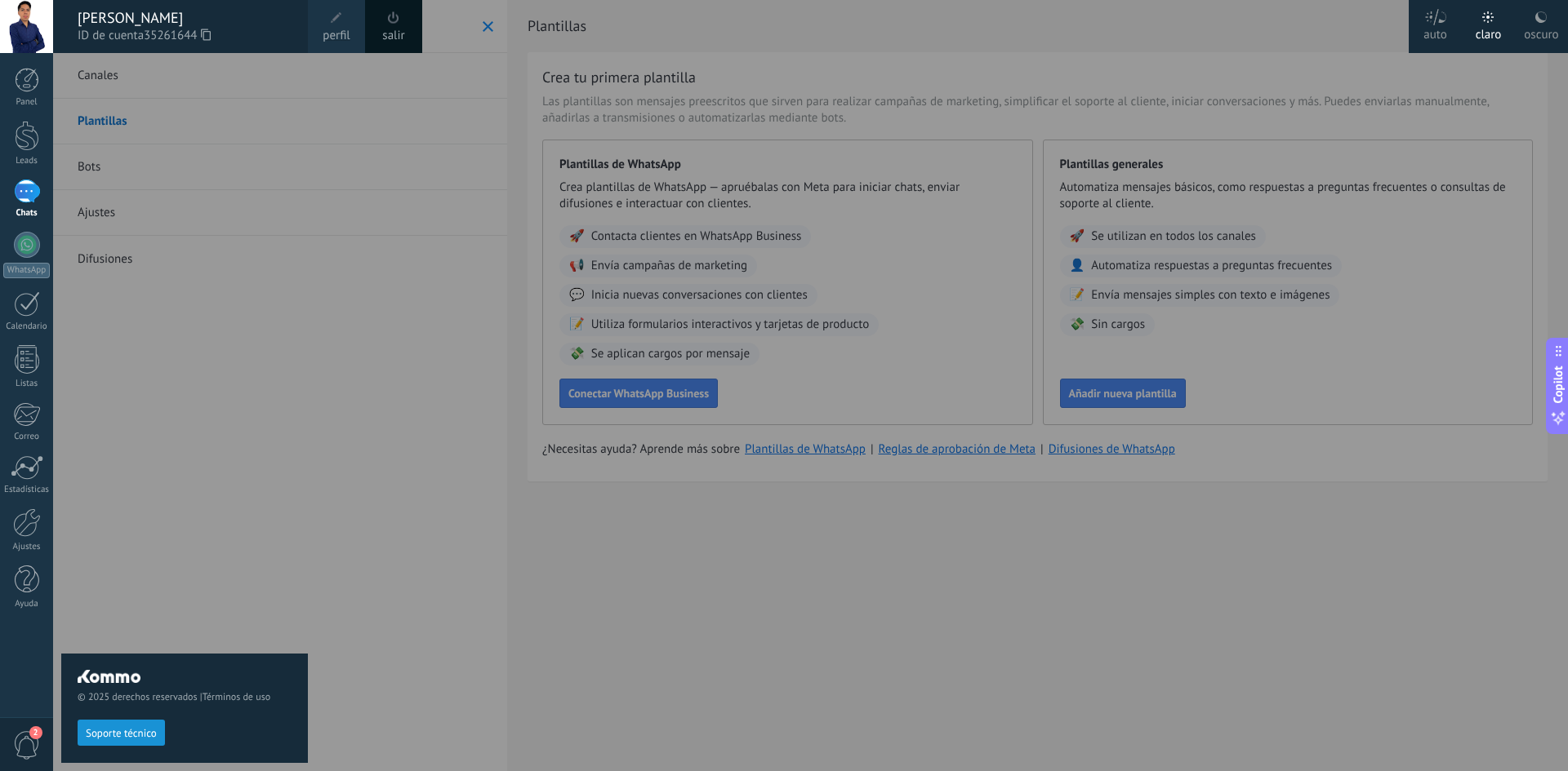
click at [347, 39] on span "perfil" at bounding box center [336, 36] width 27 height 18
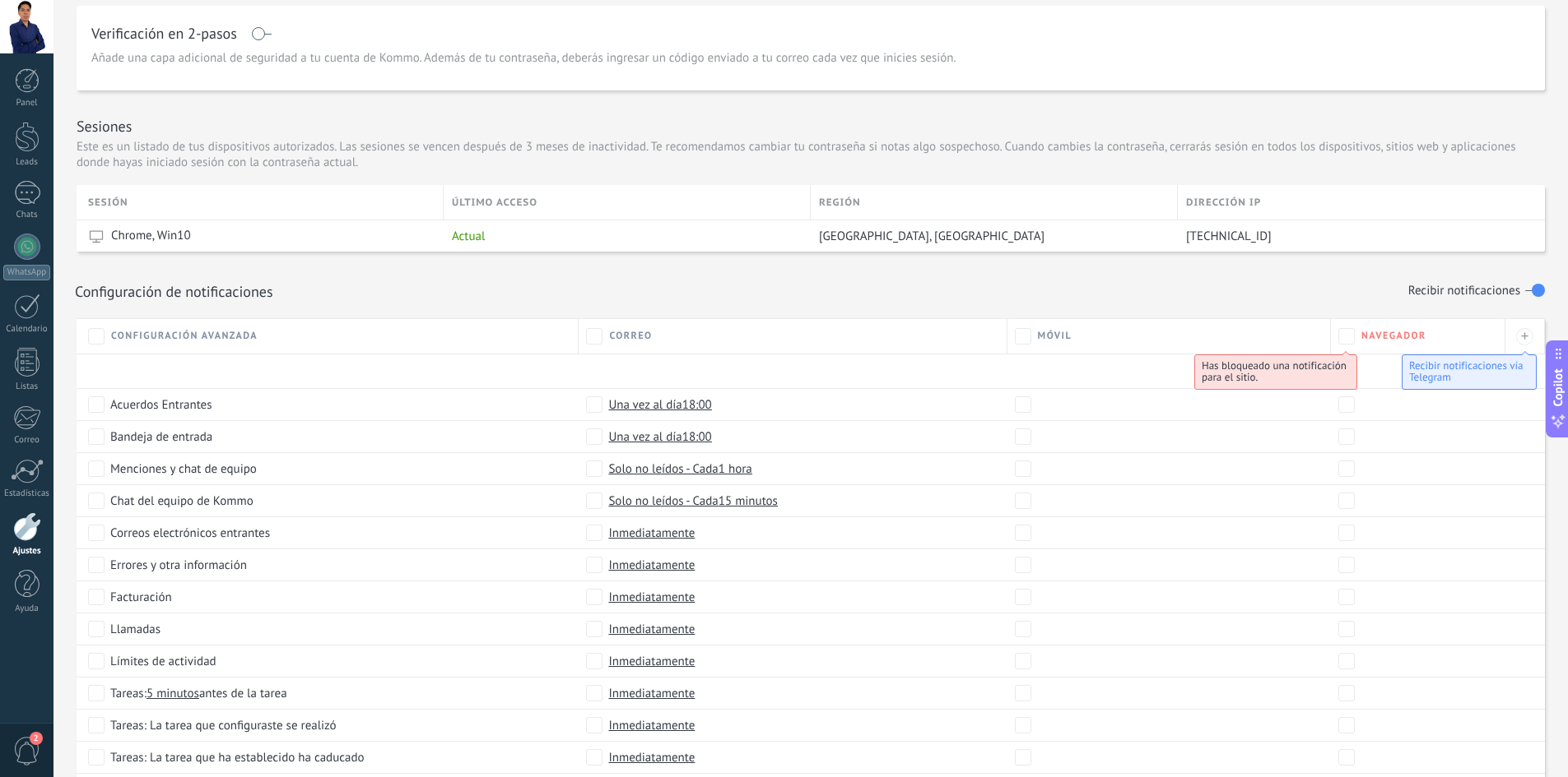
scroll to position [694, 0]
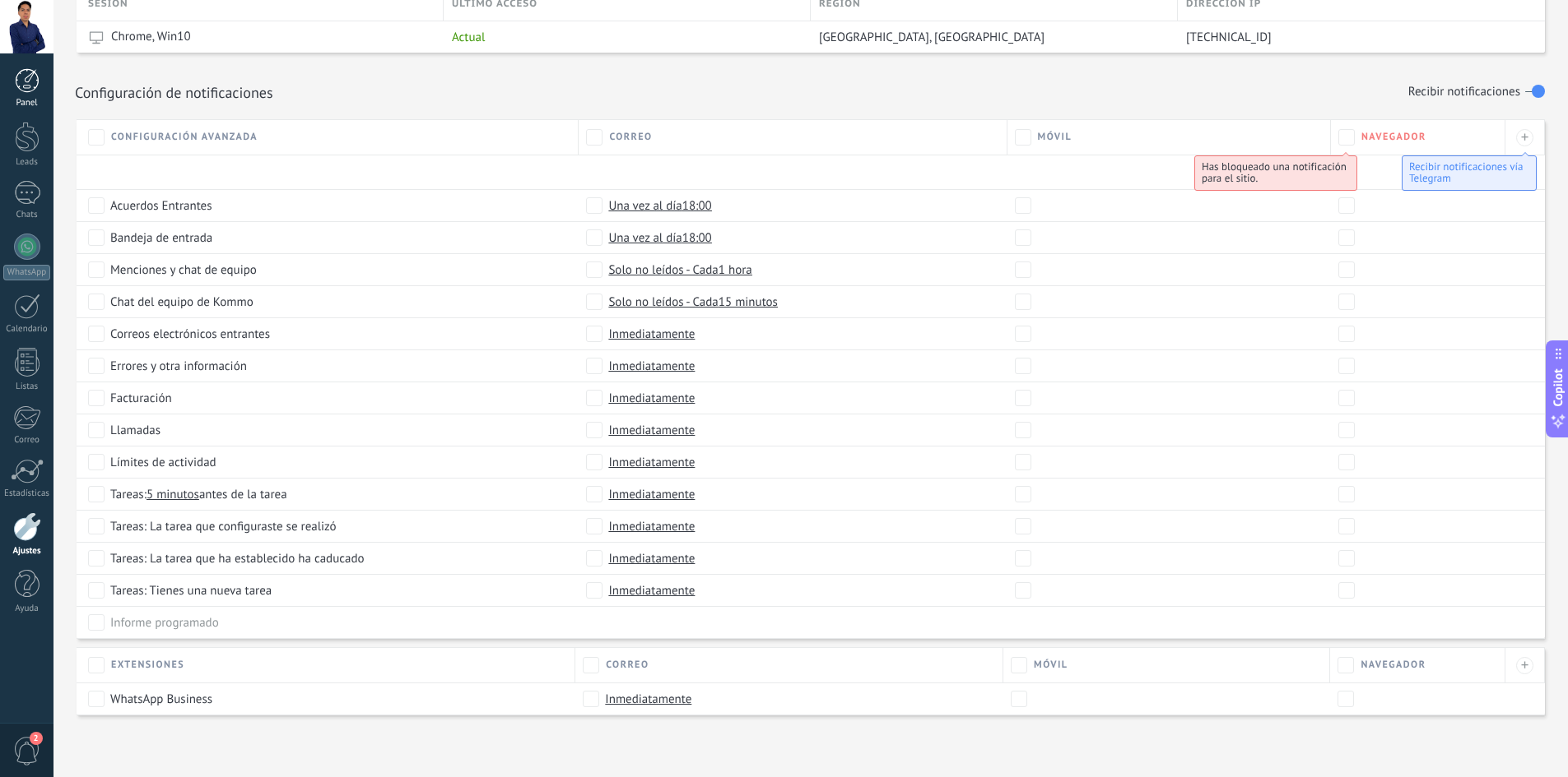
click at [30, 83] on div at bounding box center [26, 80] width 24 height 24
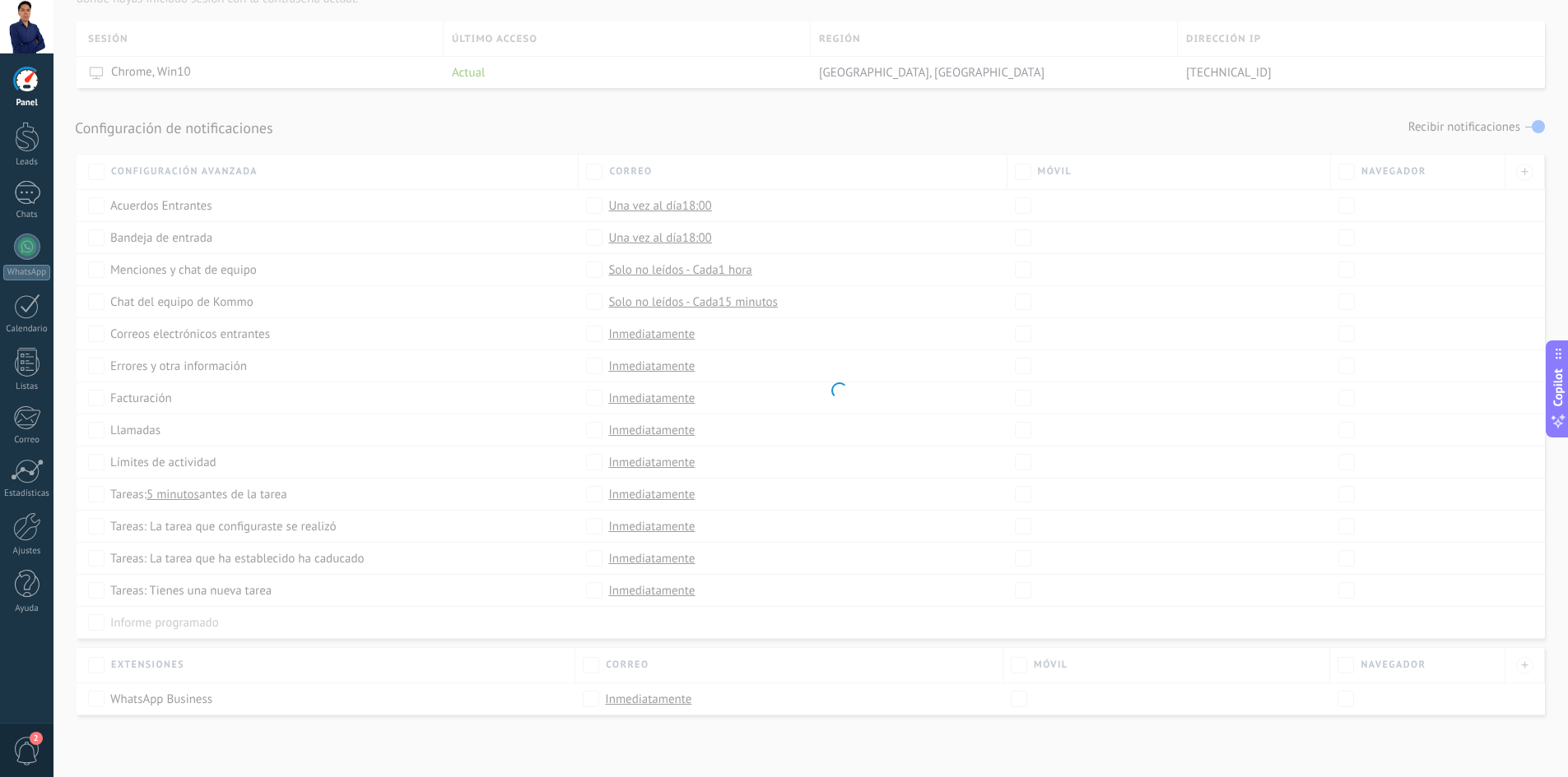
scroll to position [659, 0]
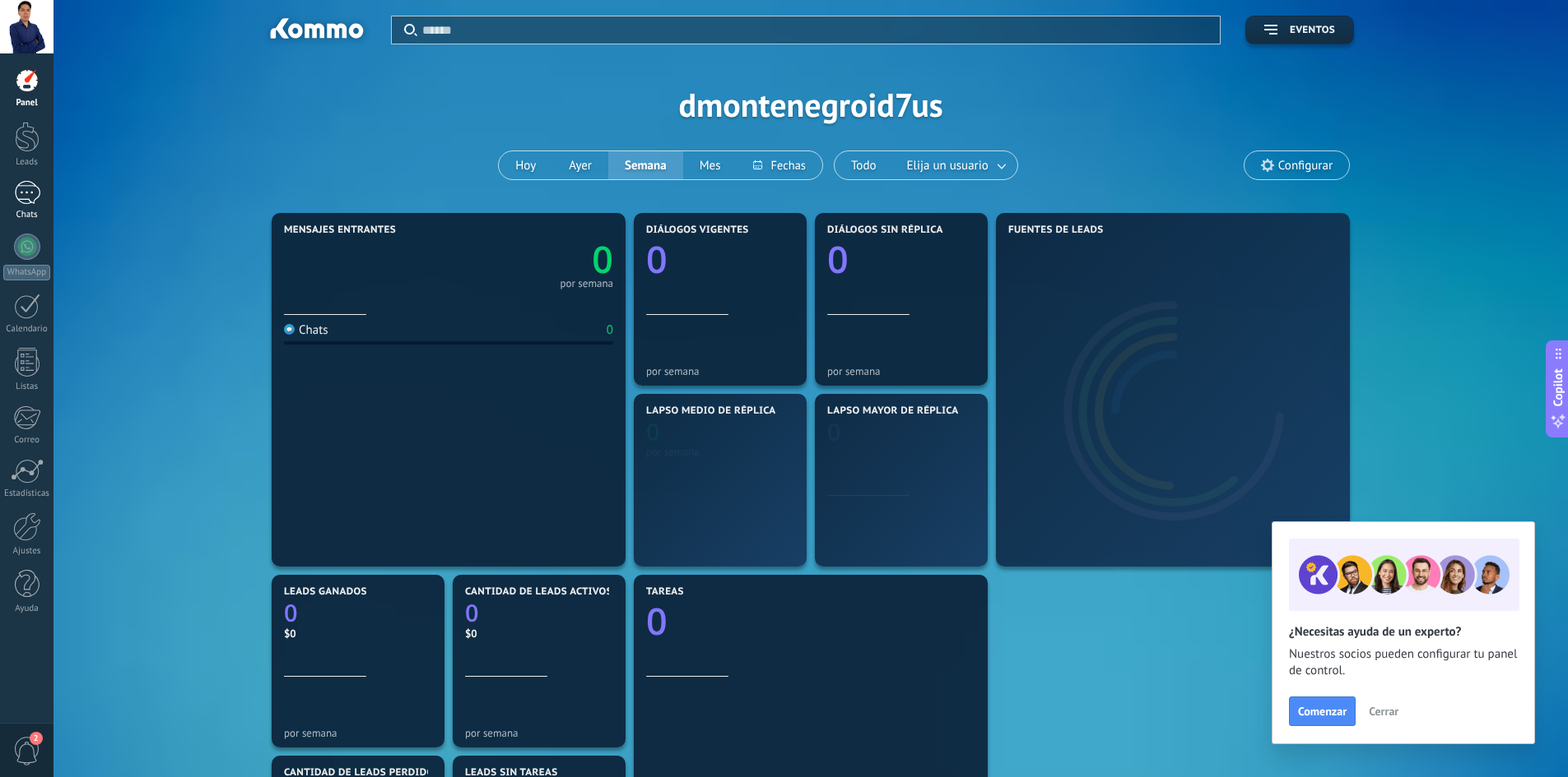
click at [33, 187] on div at bounding box center [26, 192] width 26 height 23
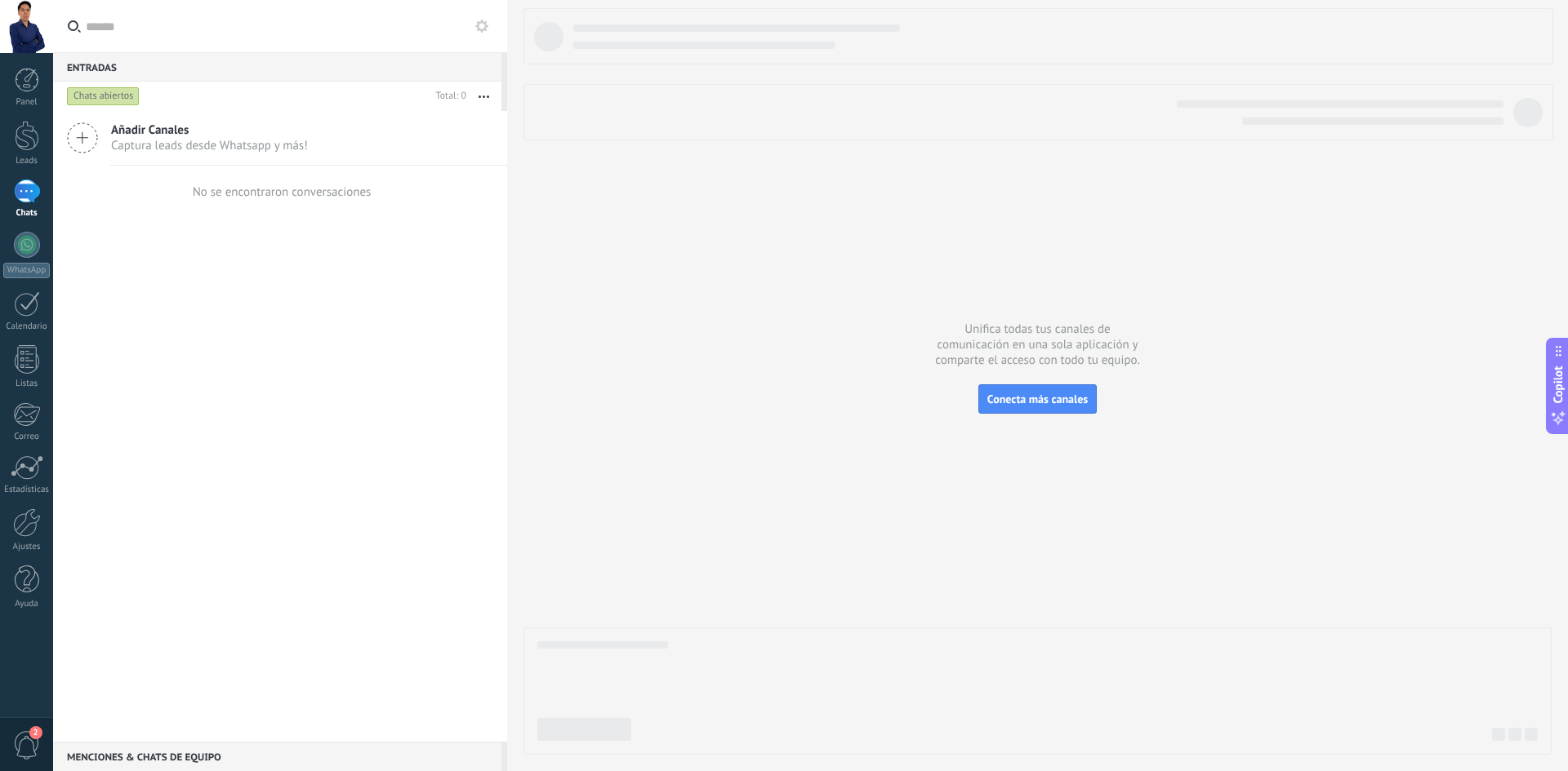
click at [83, 132] on icon at bounding box center [83, 138] width 31 height 31
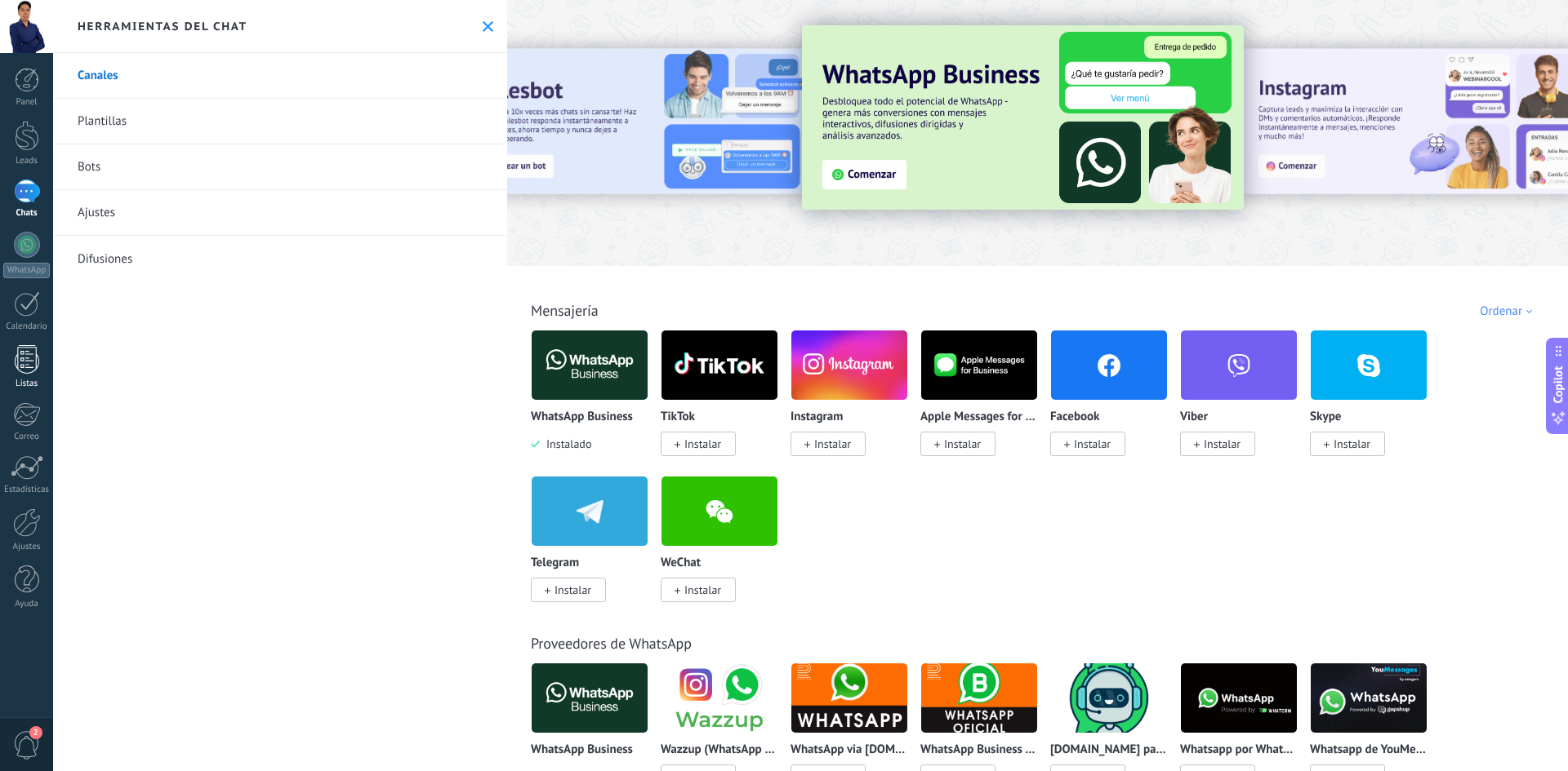
click at [32, 371] on div at bounding box center [26, 360] width 24 height 29
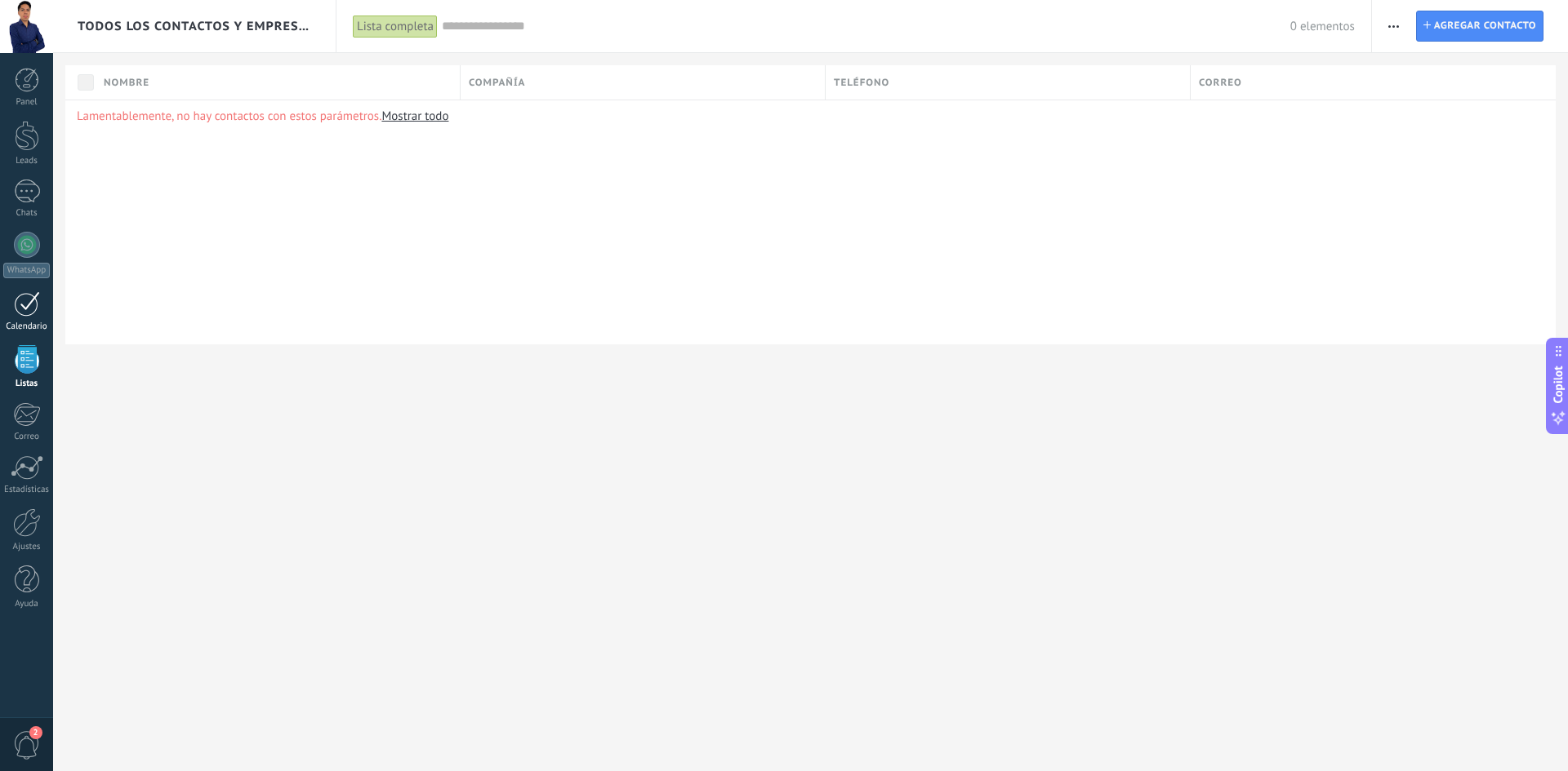
click at [22, 304] on div at bounding box center [26, 304] width 26 height 25
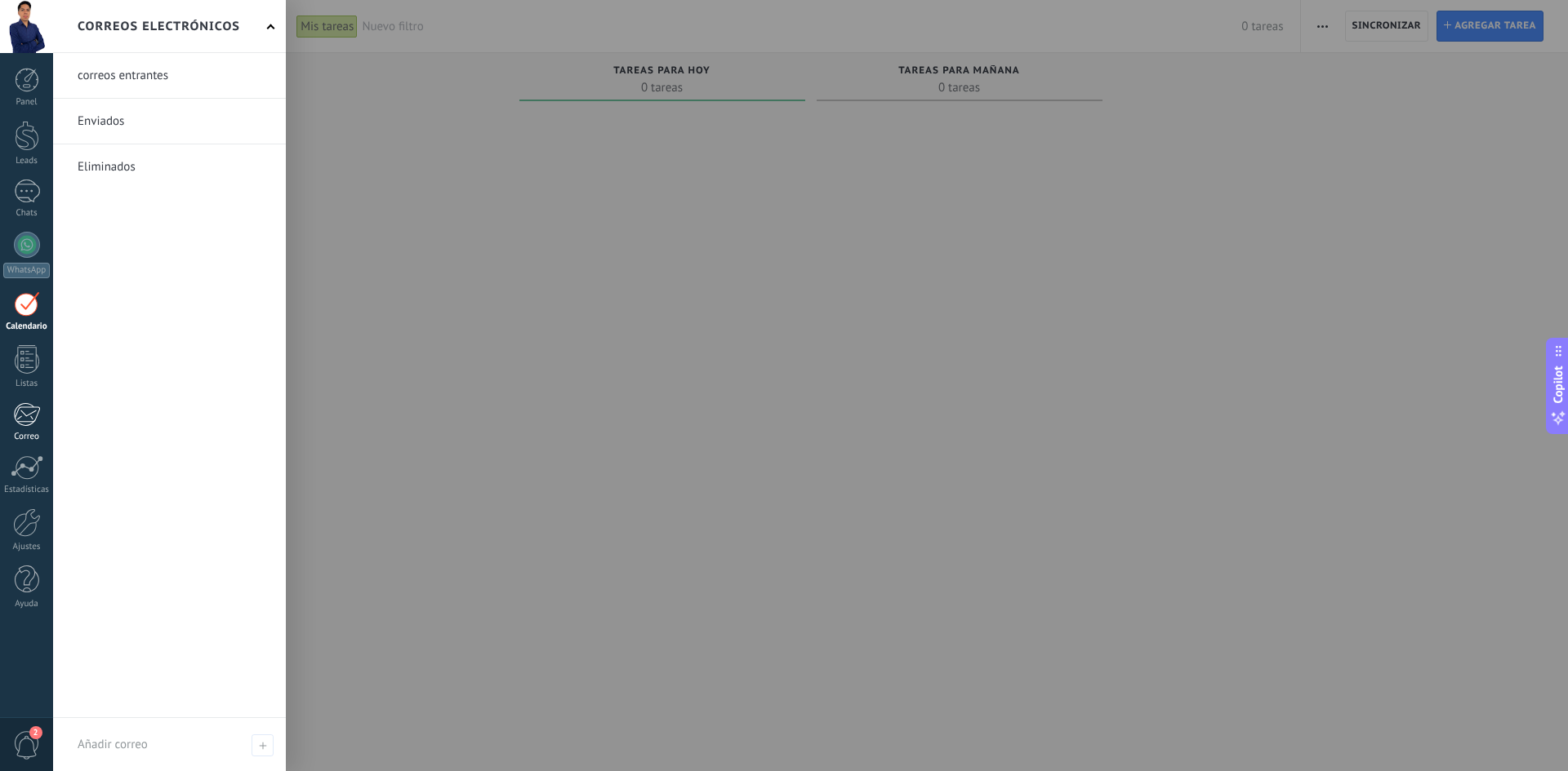
click at [30, 420] on div at bounding box center [27, 414] width 27 height 24
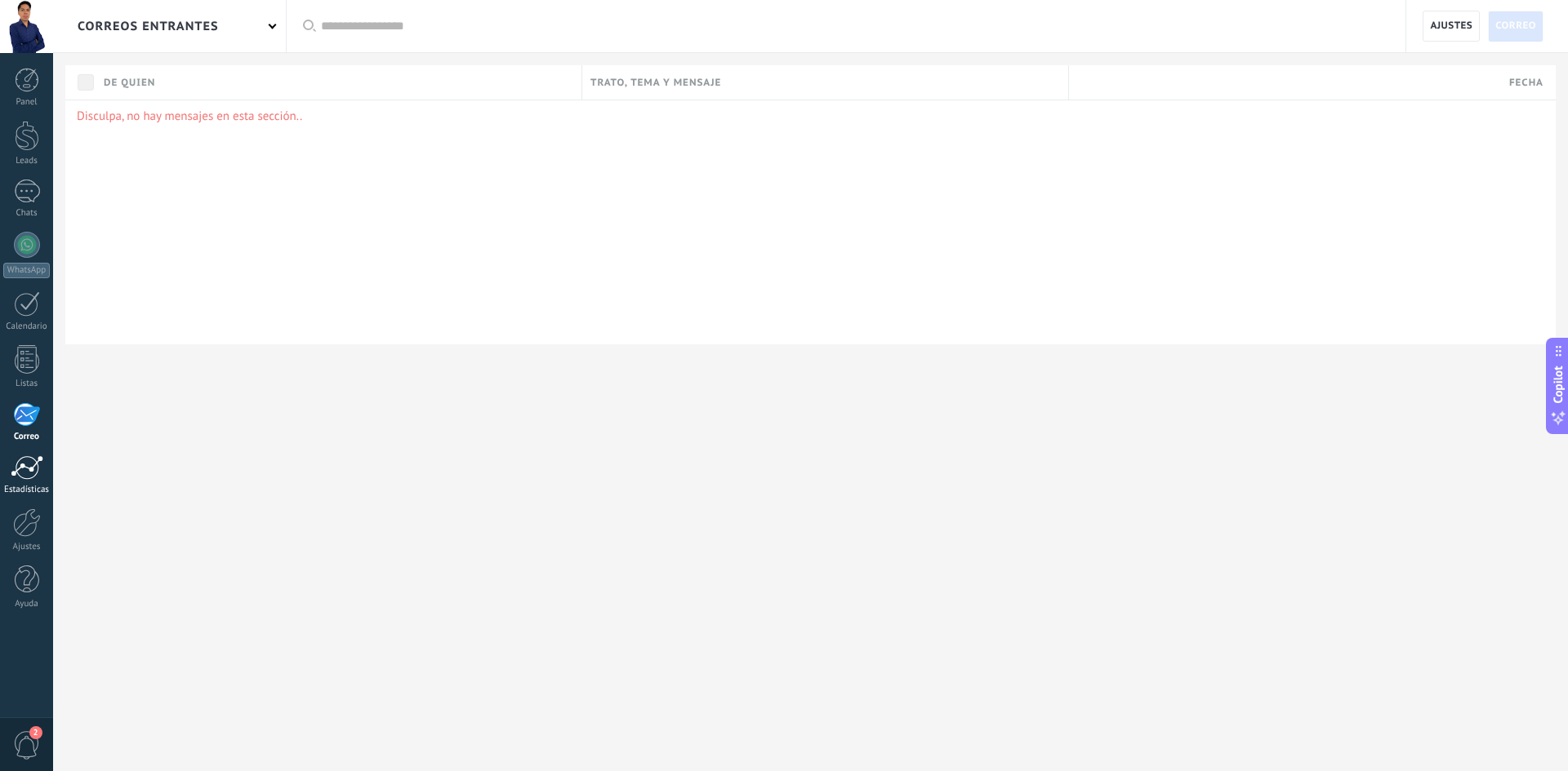
click at [13, 479] on link "Estadísticas" at bounding box center [26, 475] width 53 height 40
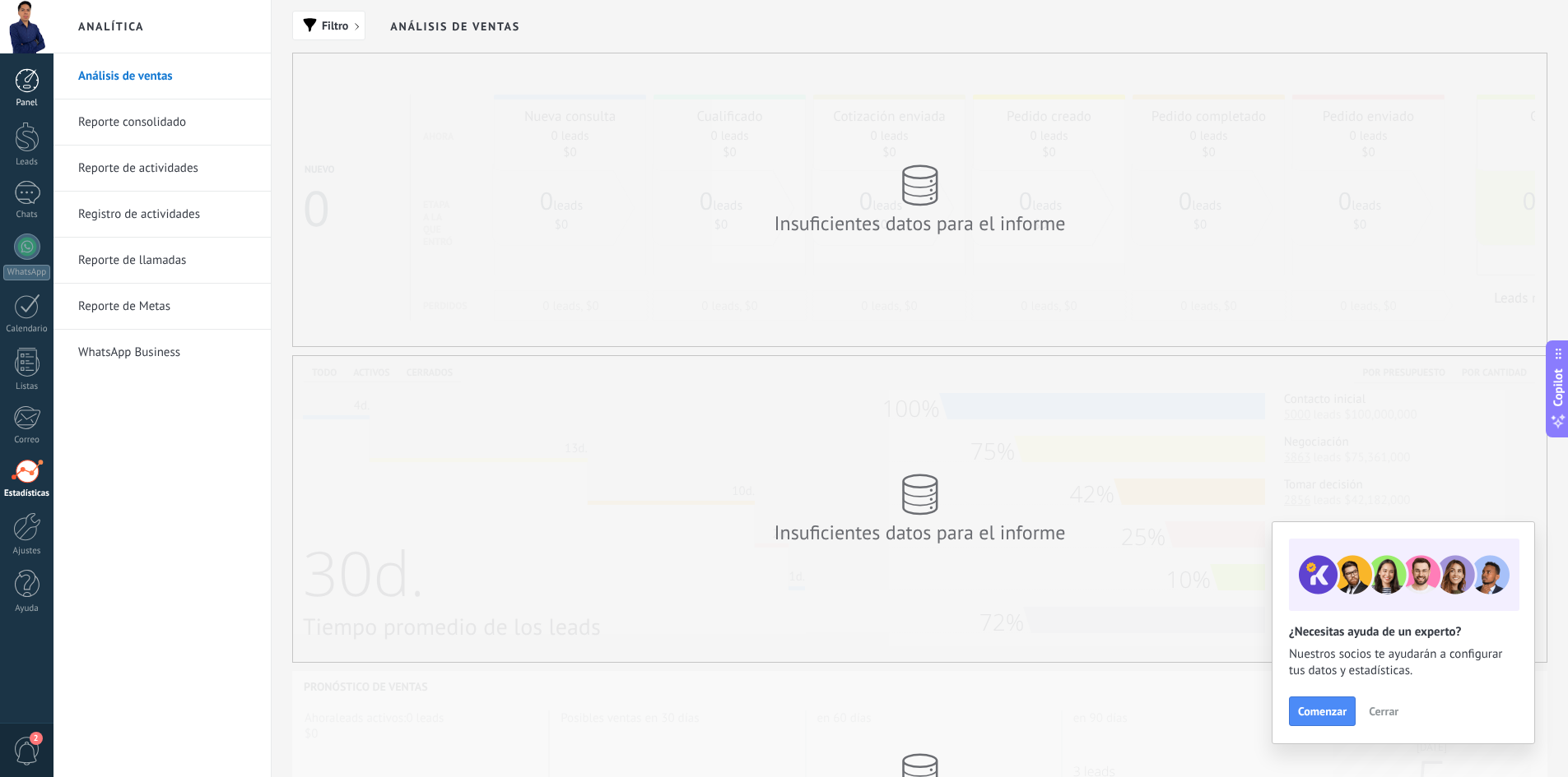
click at [38, 71] on div at bounding box center [26, 80] width 24 height 24
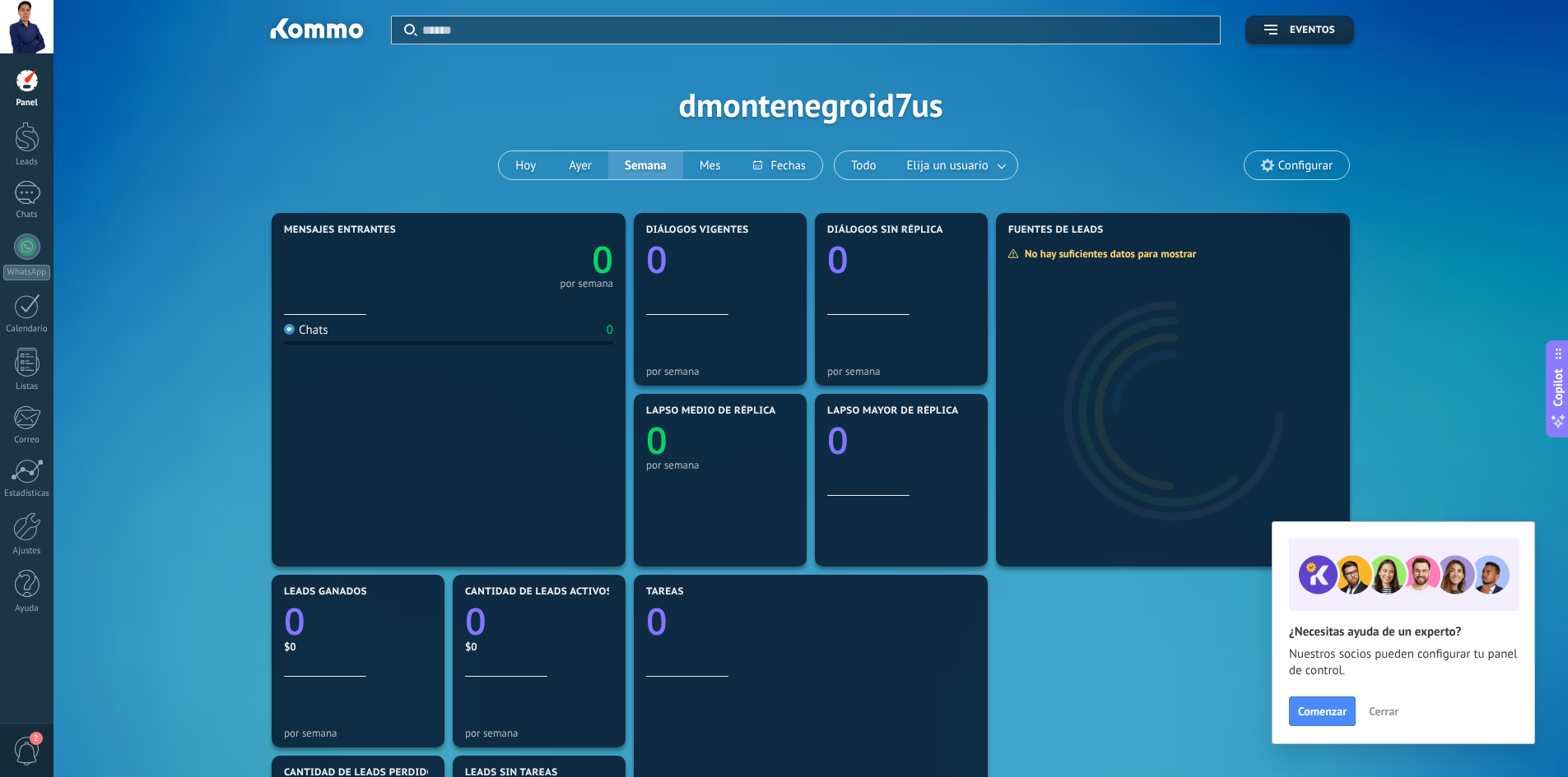
click at [489, 363] on div "Chats 0" at bounding box center [448, 435] width 329 height 241
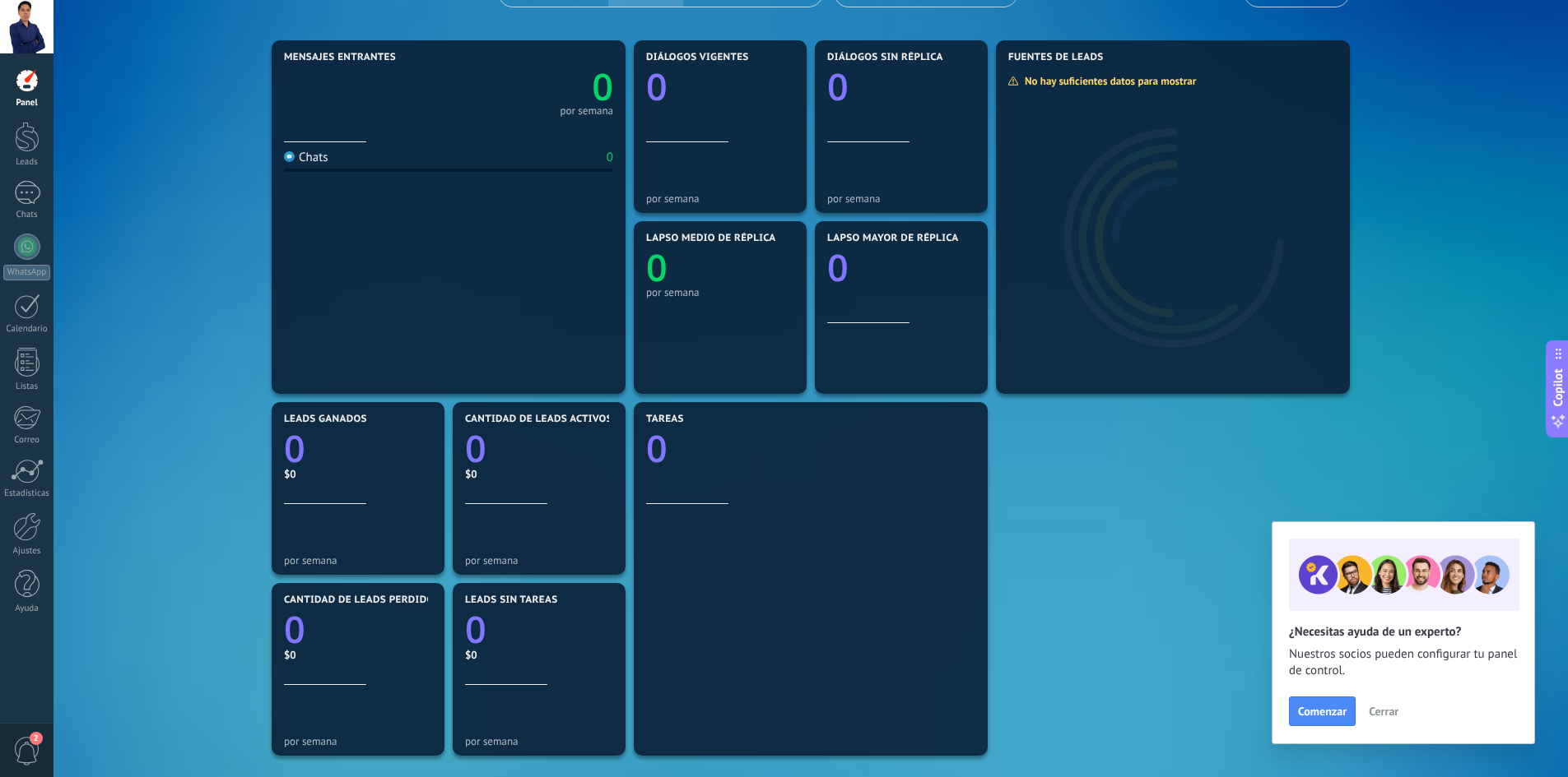
scroll to position [329, 0]
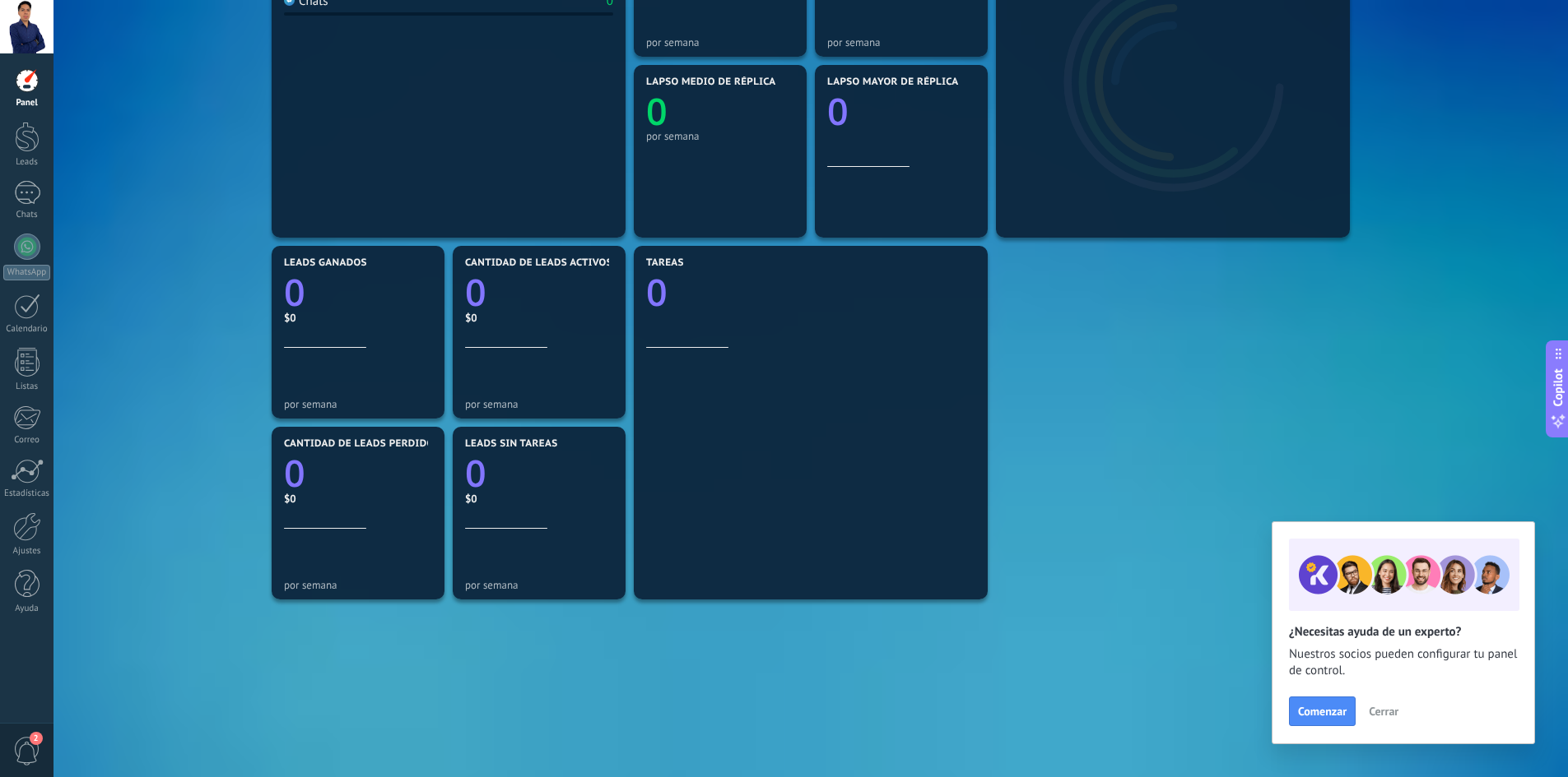
click at [26, 82] on div at bounding box center [26, 80] width 24 height 24
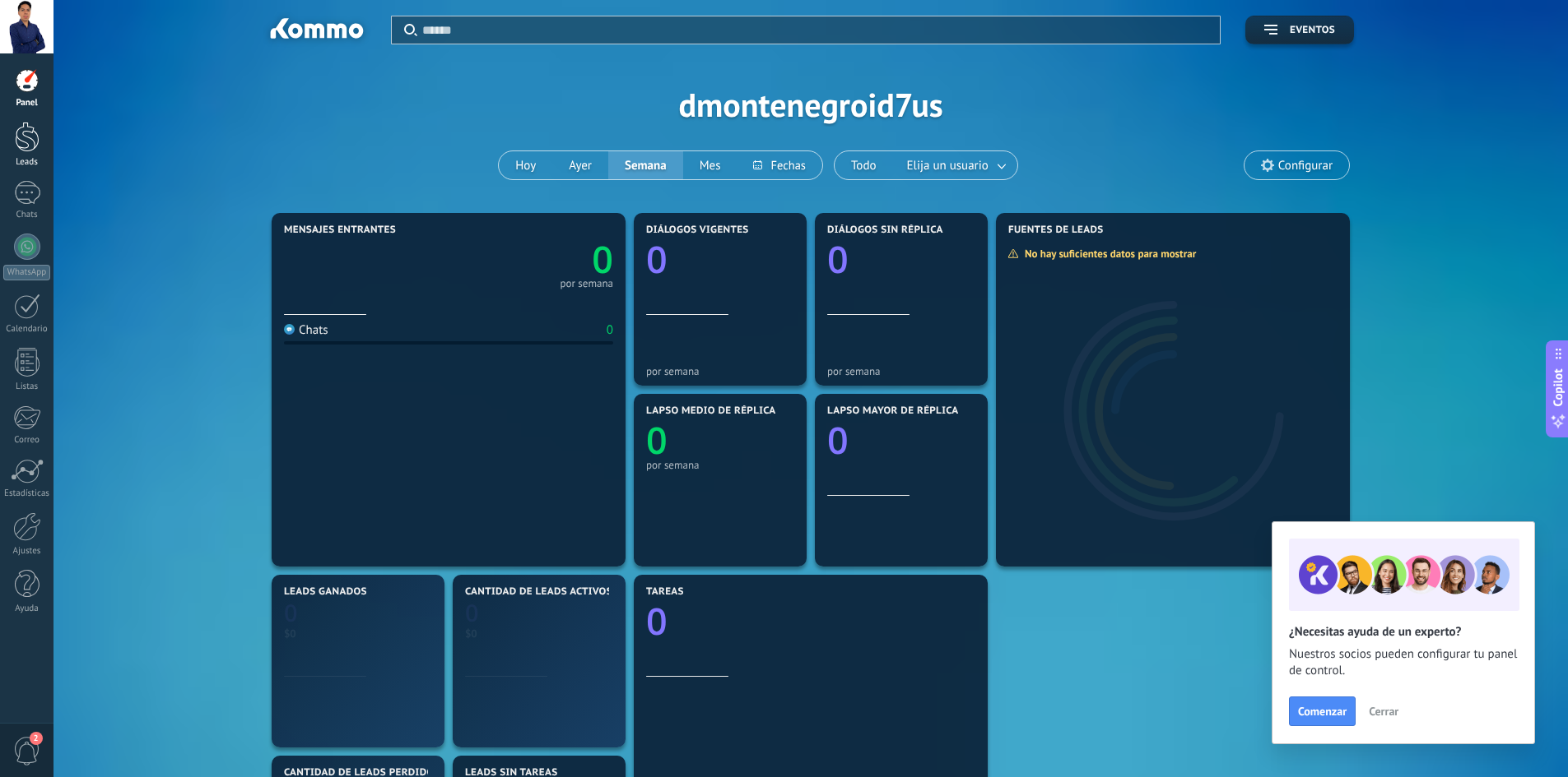
click at [31, 152] on link "Leads" at bounding box center [26, 145] width 53 height 46
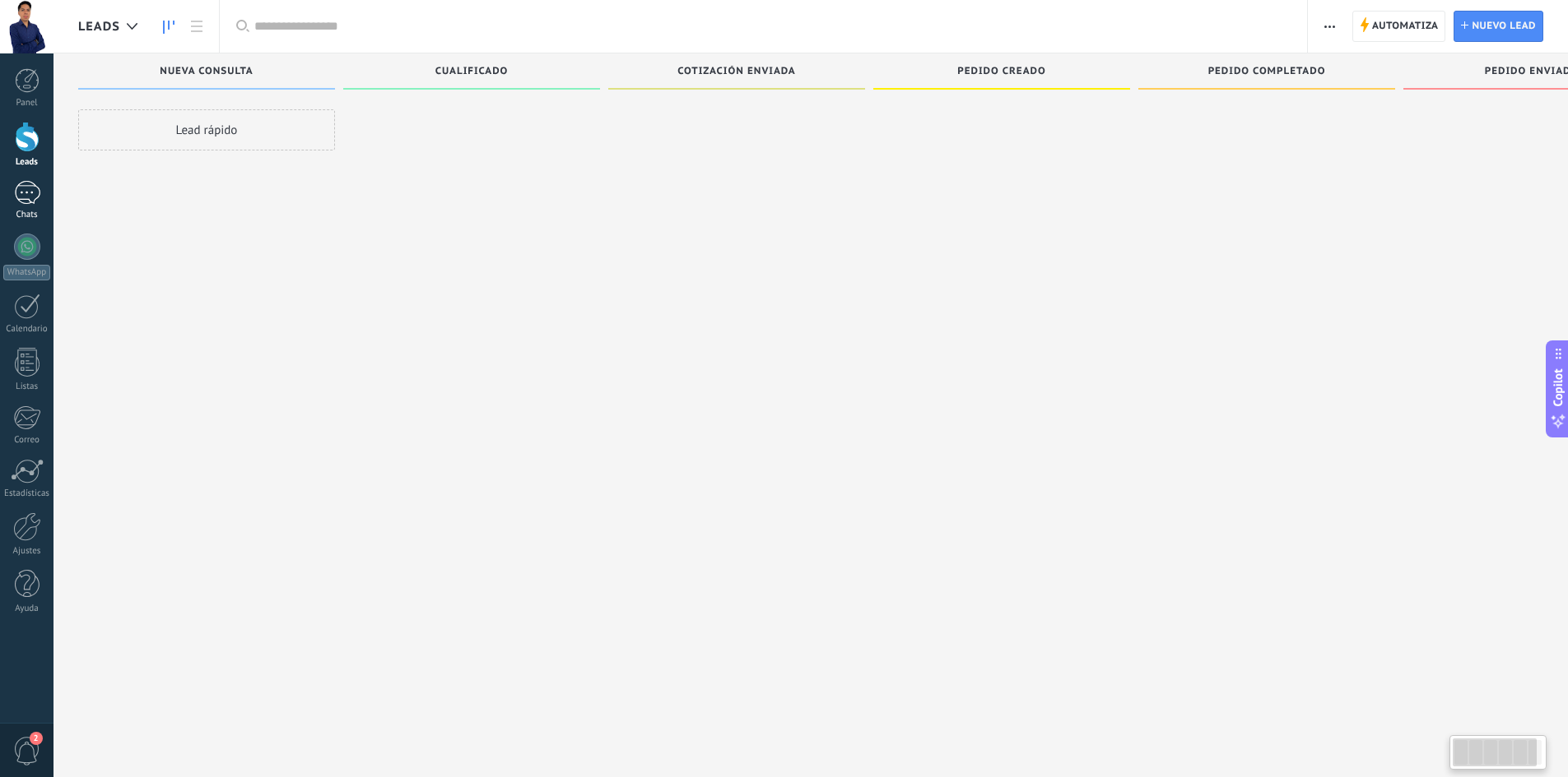
click at [33, 184] on div at bounding box center [26, 192] width 26 height 23
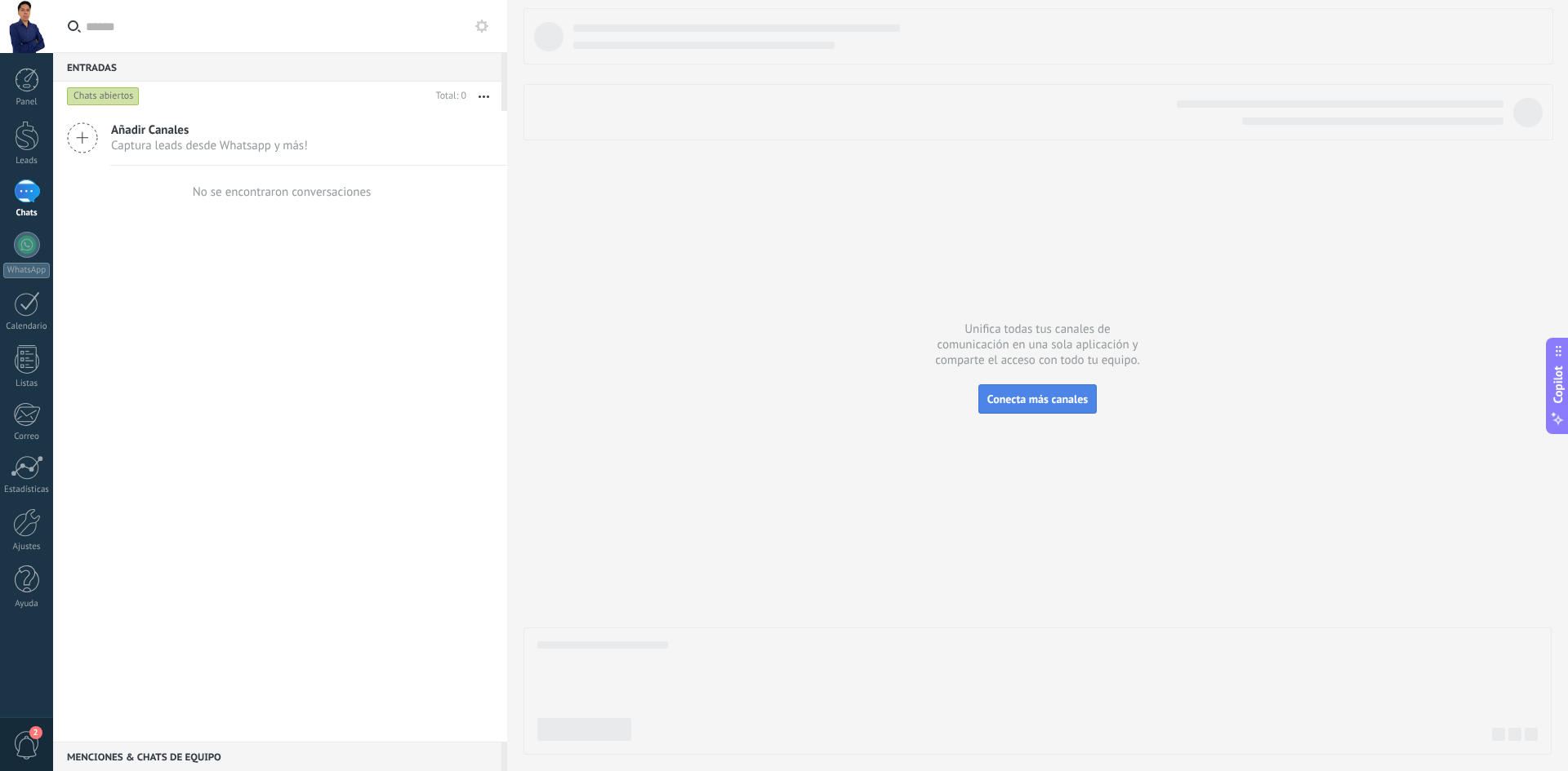
click at [1026, 396] on span "Conecta más canales" at bounding box center [1038, 399] width 100 height 14
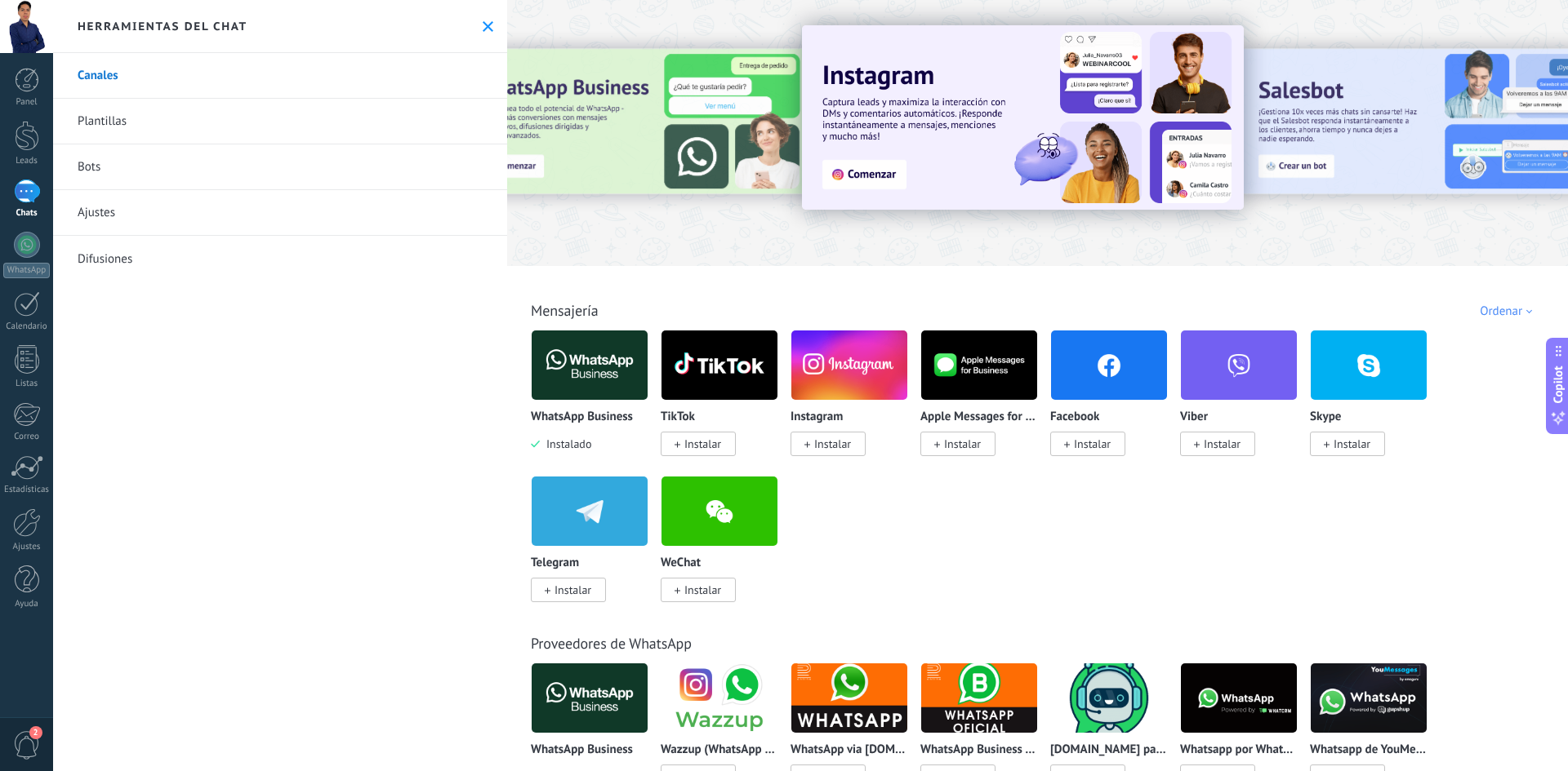
click at [536, 352] on img at bounding box center [589, 365] width 116 height 79
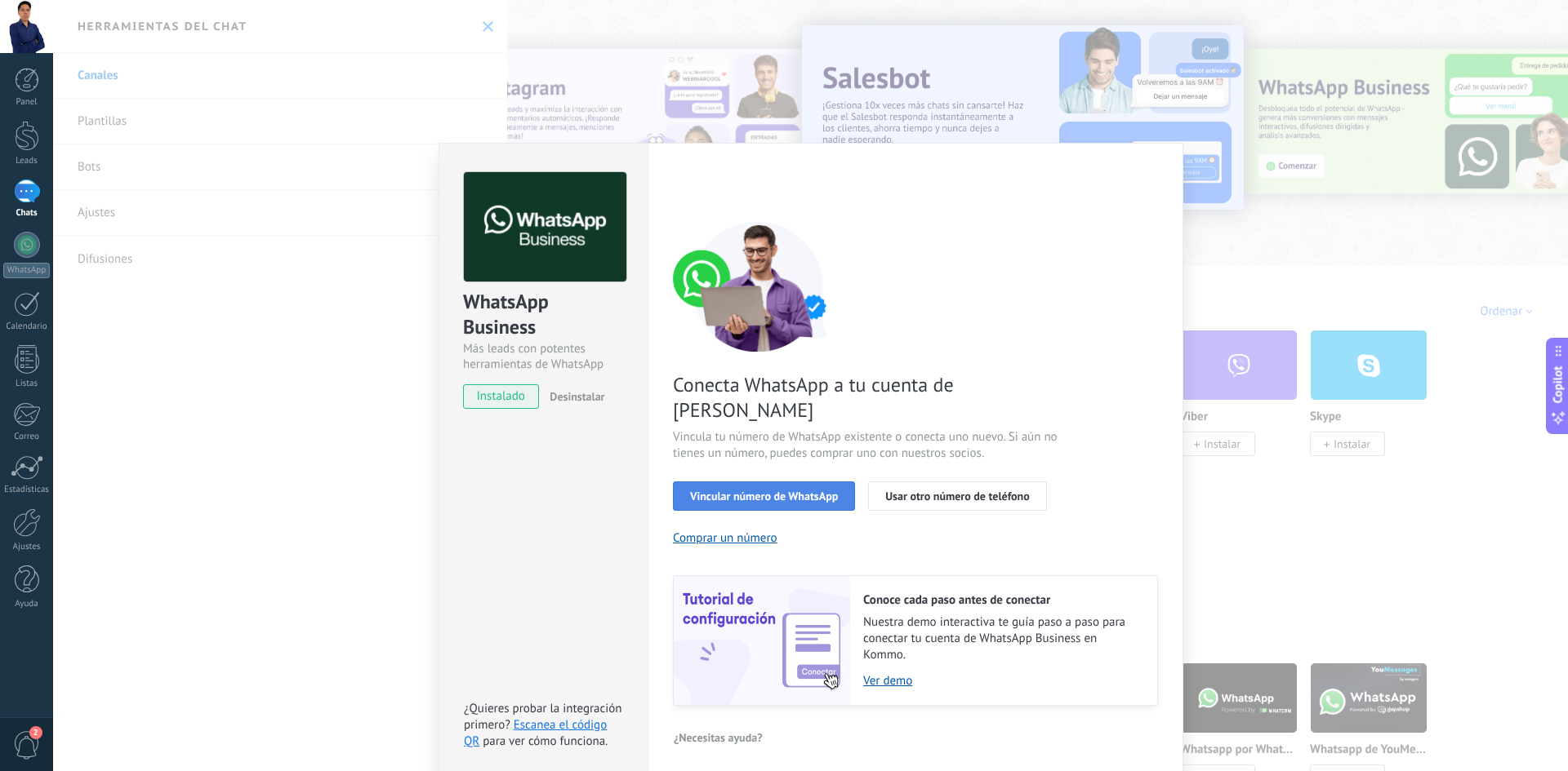
click at [770, 481] on button "Vincular número de WhatsApp" at bounding box center [763, 496] width 182 height 30
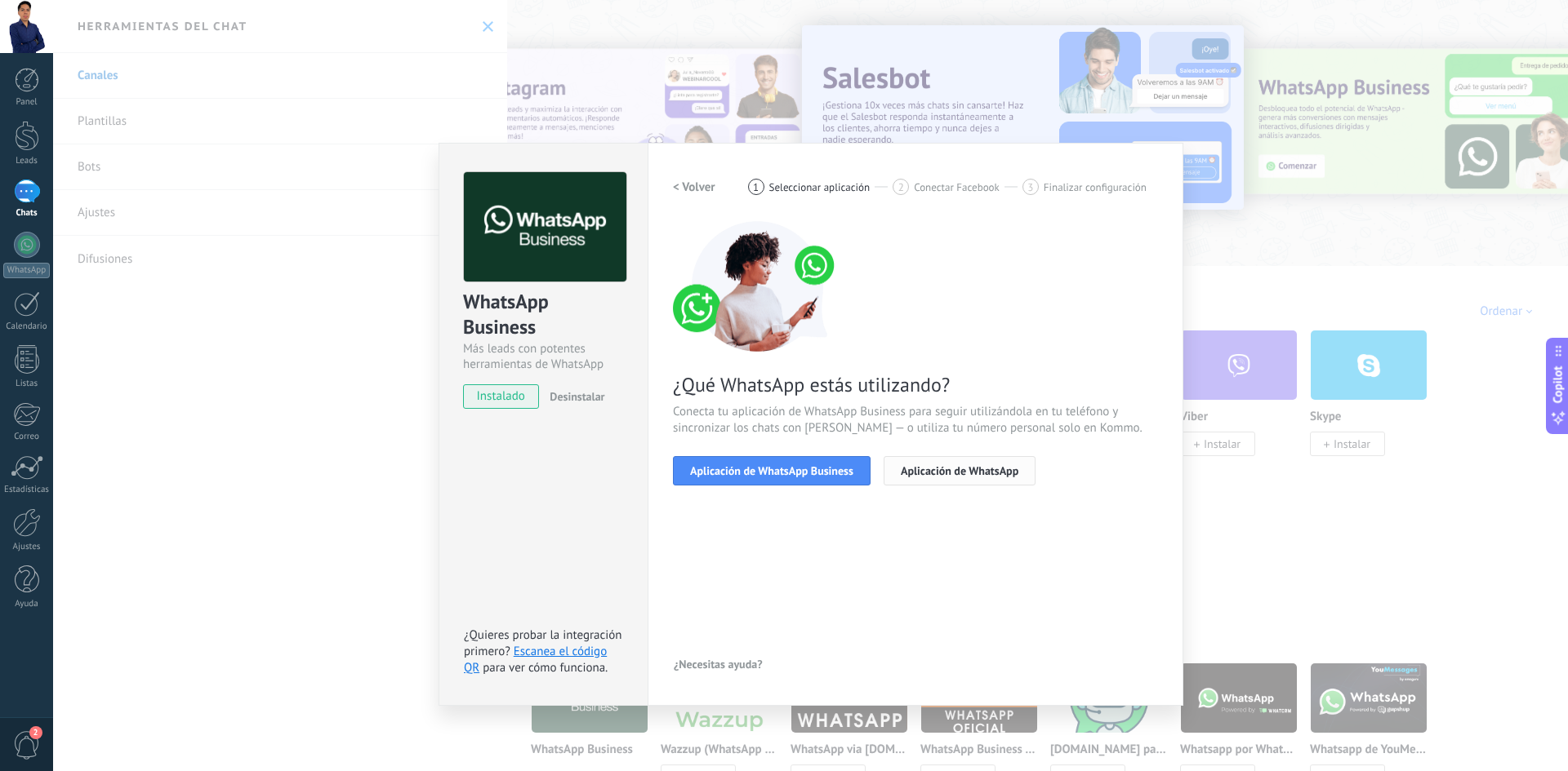
click at [972, 468] on span "Aplicación de WhatsApp" at bounding box center [959, 471] width 118 height 12
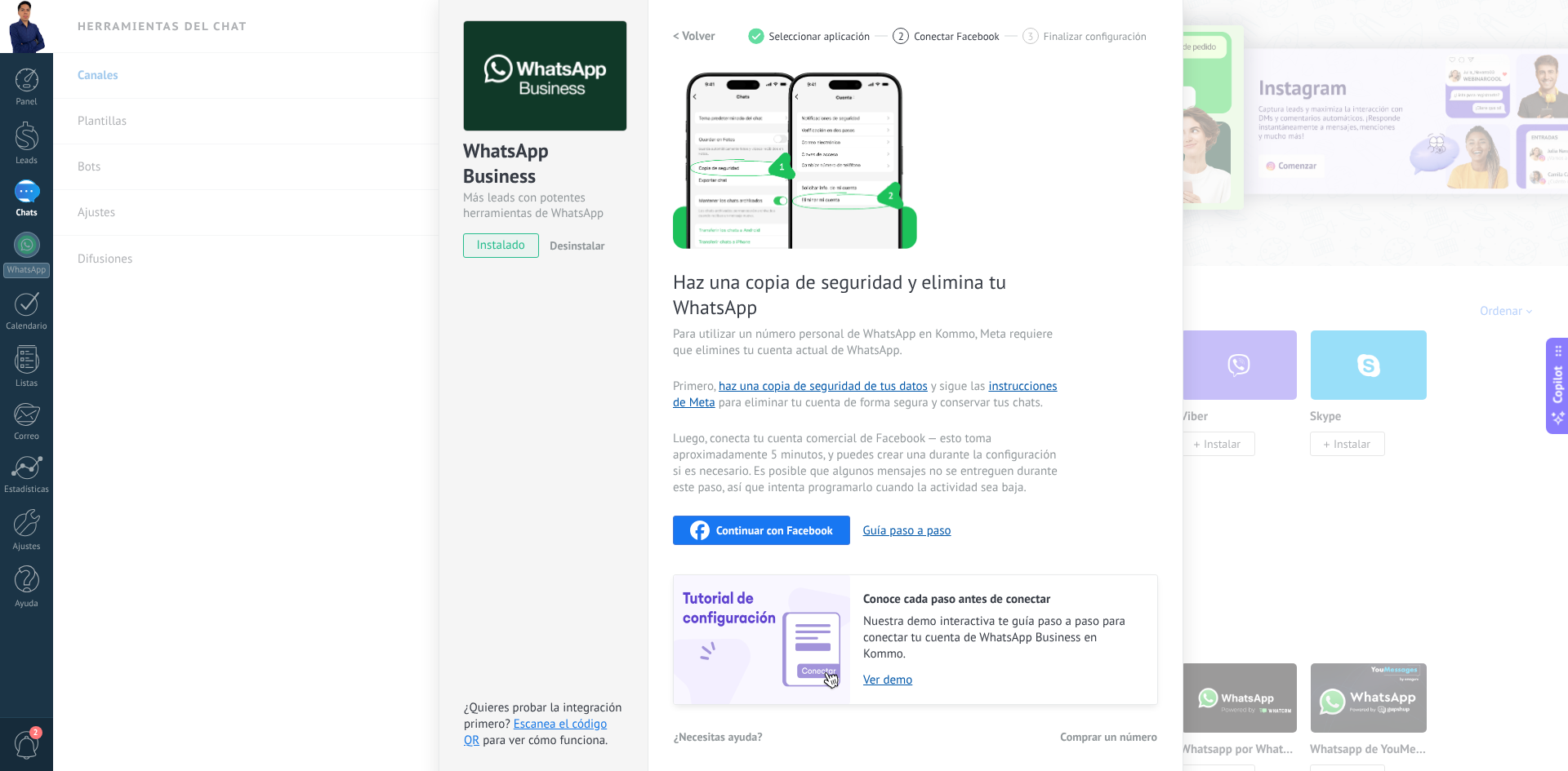
scroll to position [158, 0]
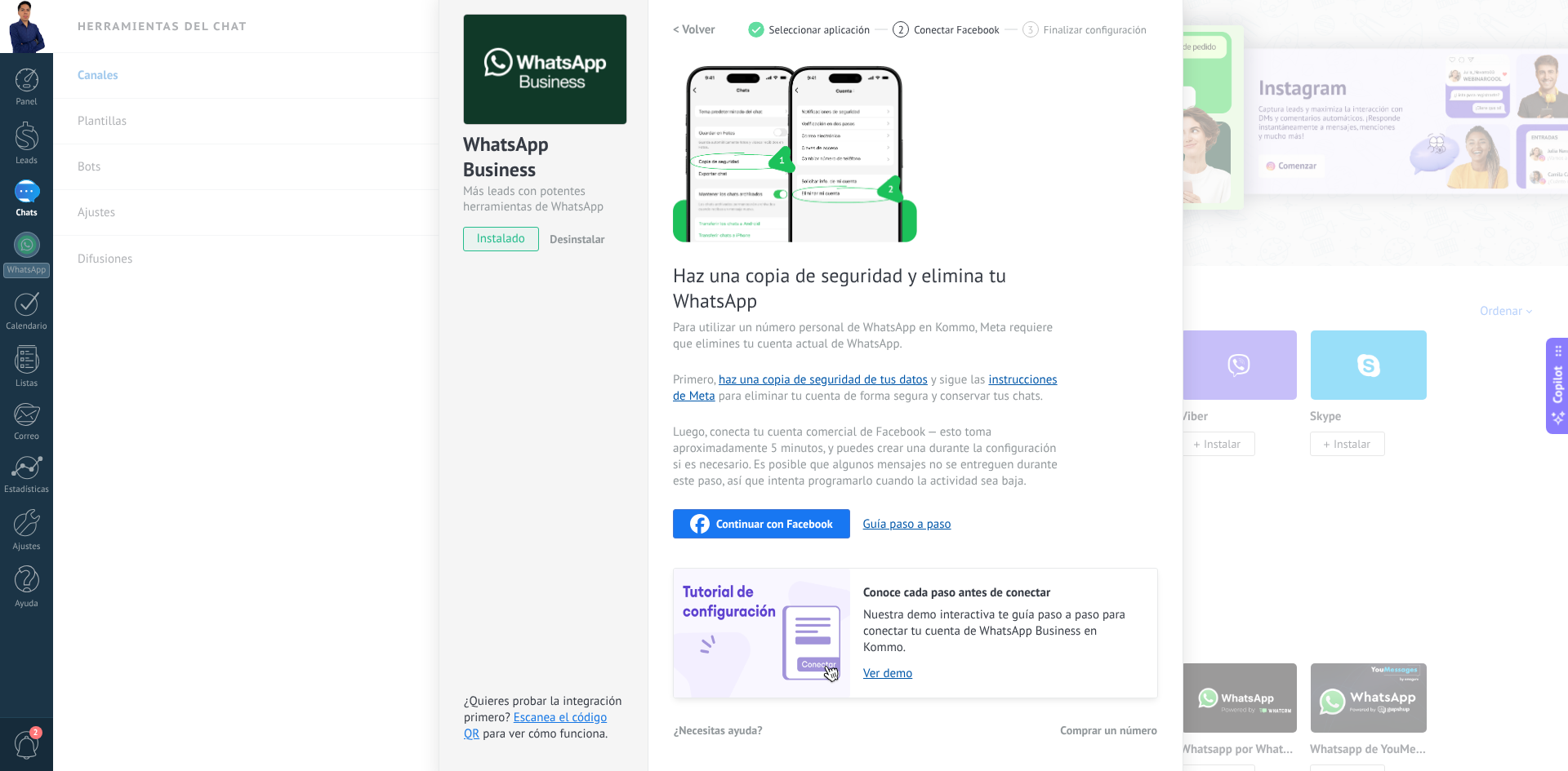
click at [782, 528] on span "Continuar con Facebook" at bounding box center [775, 524] width 117 height 12
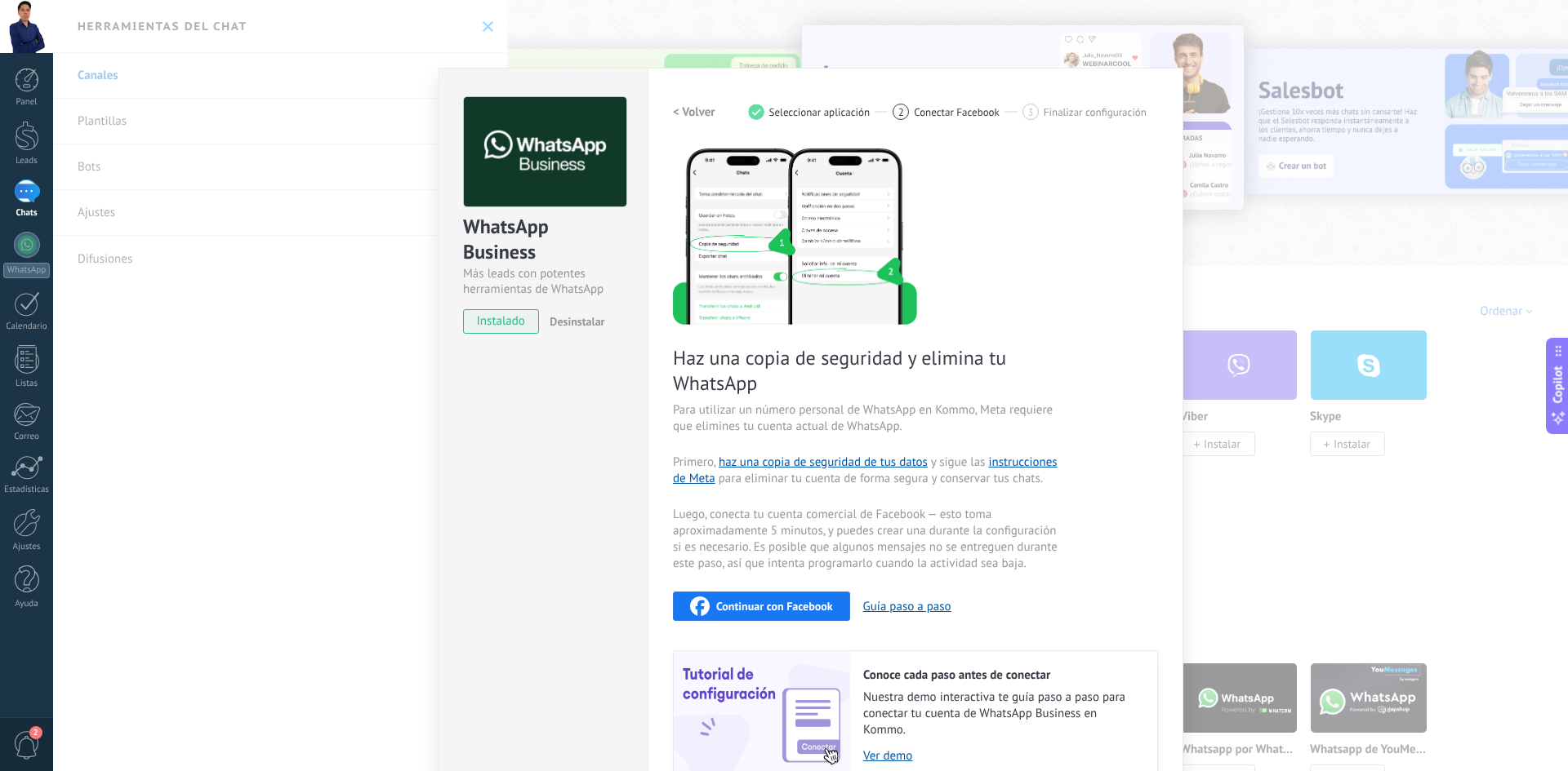
scroll to position [0, 0]
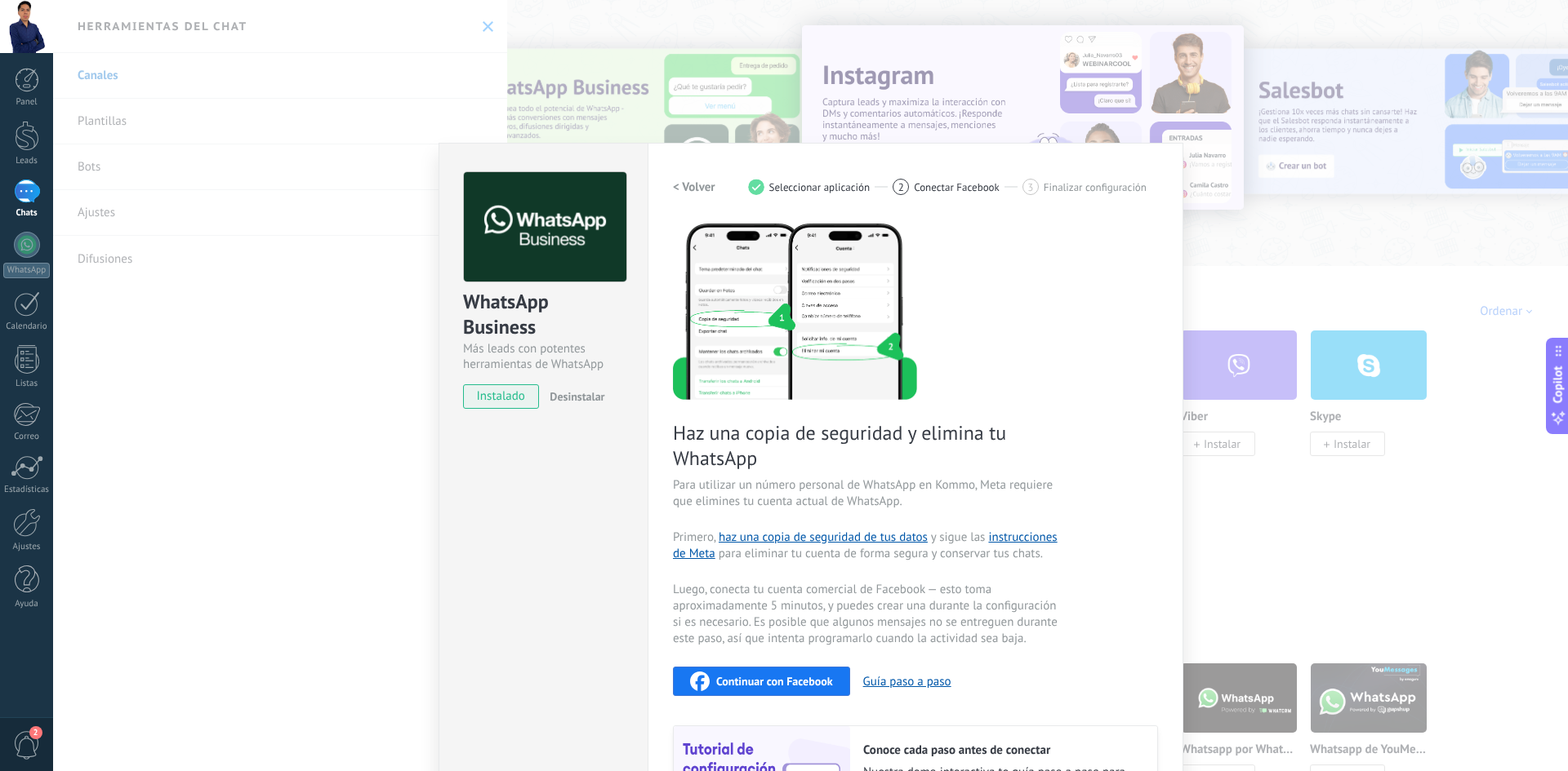
click at [518, 392] on span "instalado" at bounding box center [501, 396] width 74 height 24
click at [833, 329] on img at bounding box center [795, 310] width 244 height 178
click at [673, 192] on h2 "< Volver" at bounding box center [693, 186] width 42 height 15
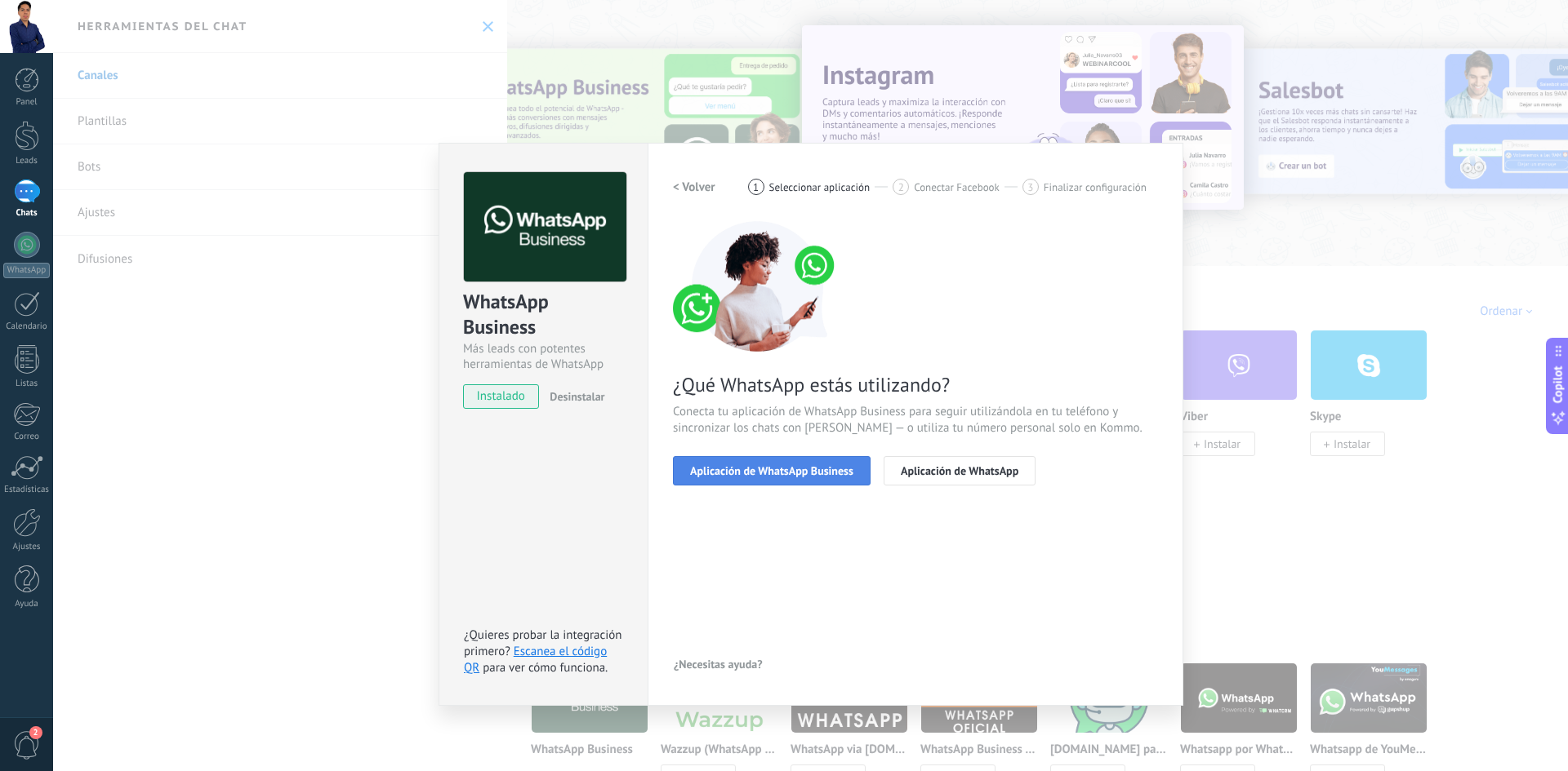
click at [826, 473] on span "Aplicación de WhatsApp Business" at bounding box center [771, 471] width 163 height 12
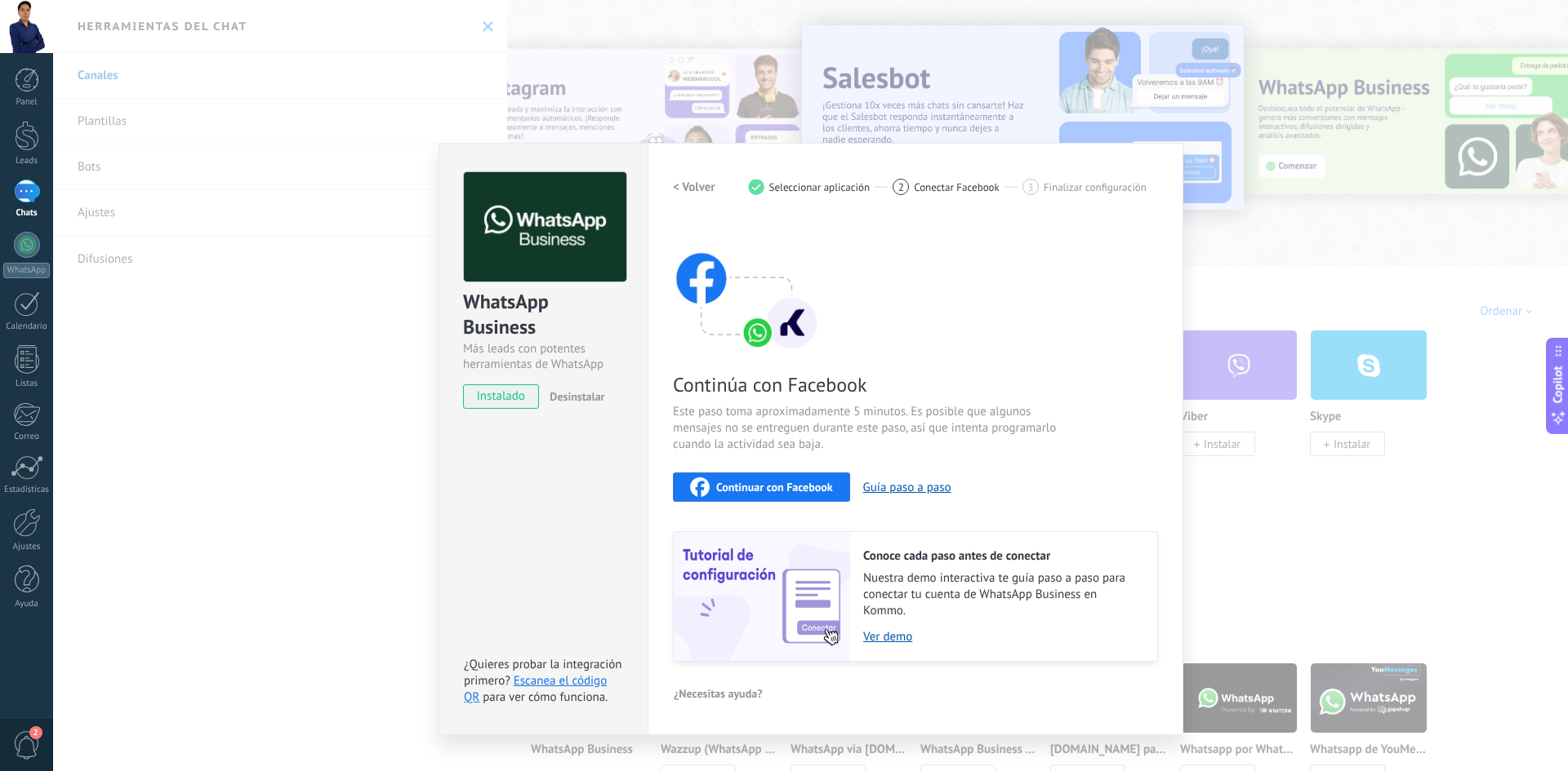
click at [780, 495] on div "Continuar con Facebook" at bounding box center [761, 488] width 143 height 20
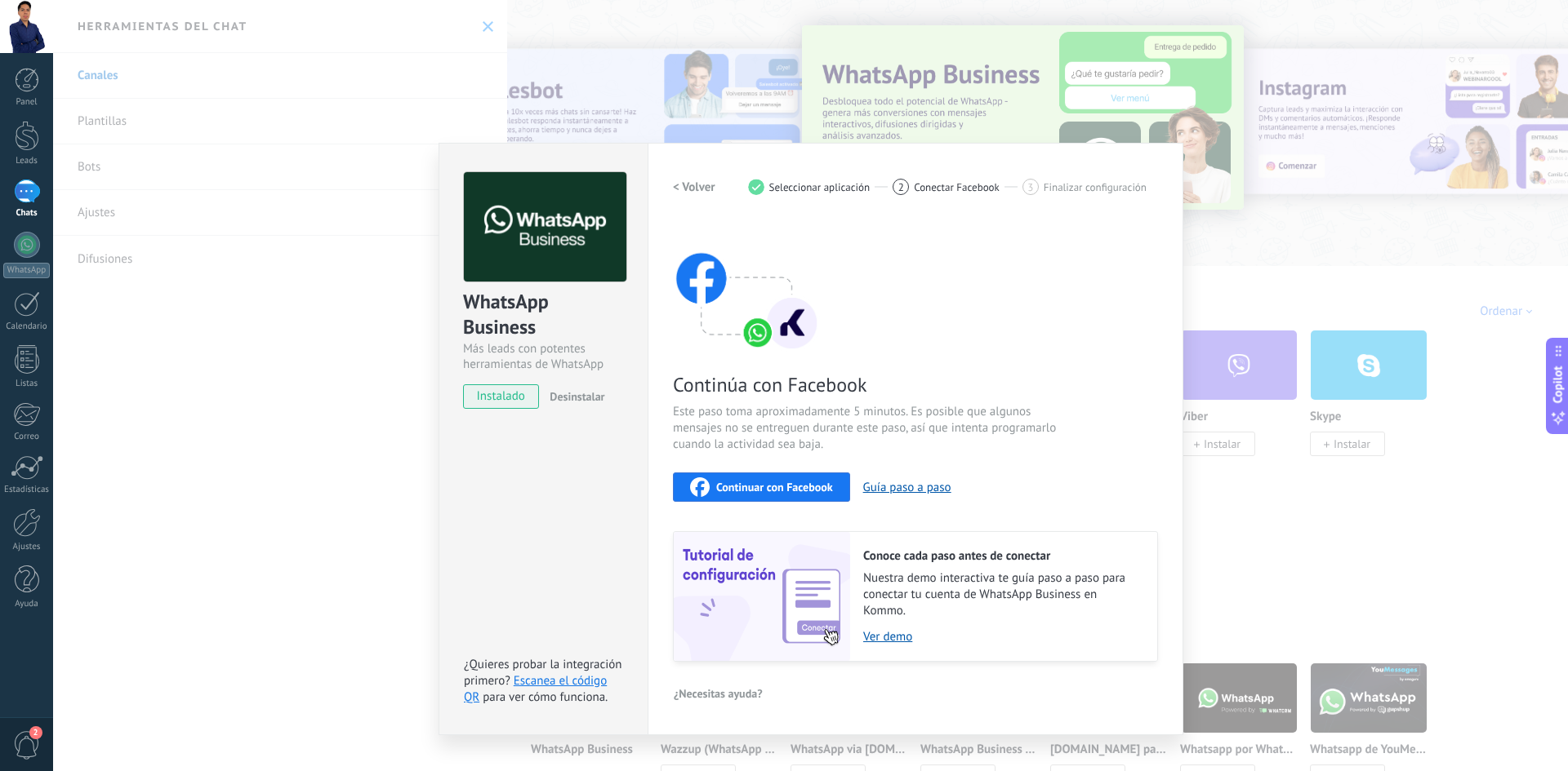
click at [680, 185] on h2 "< Volver" at bounding box center [693, 186] width 42 height 15
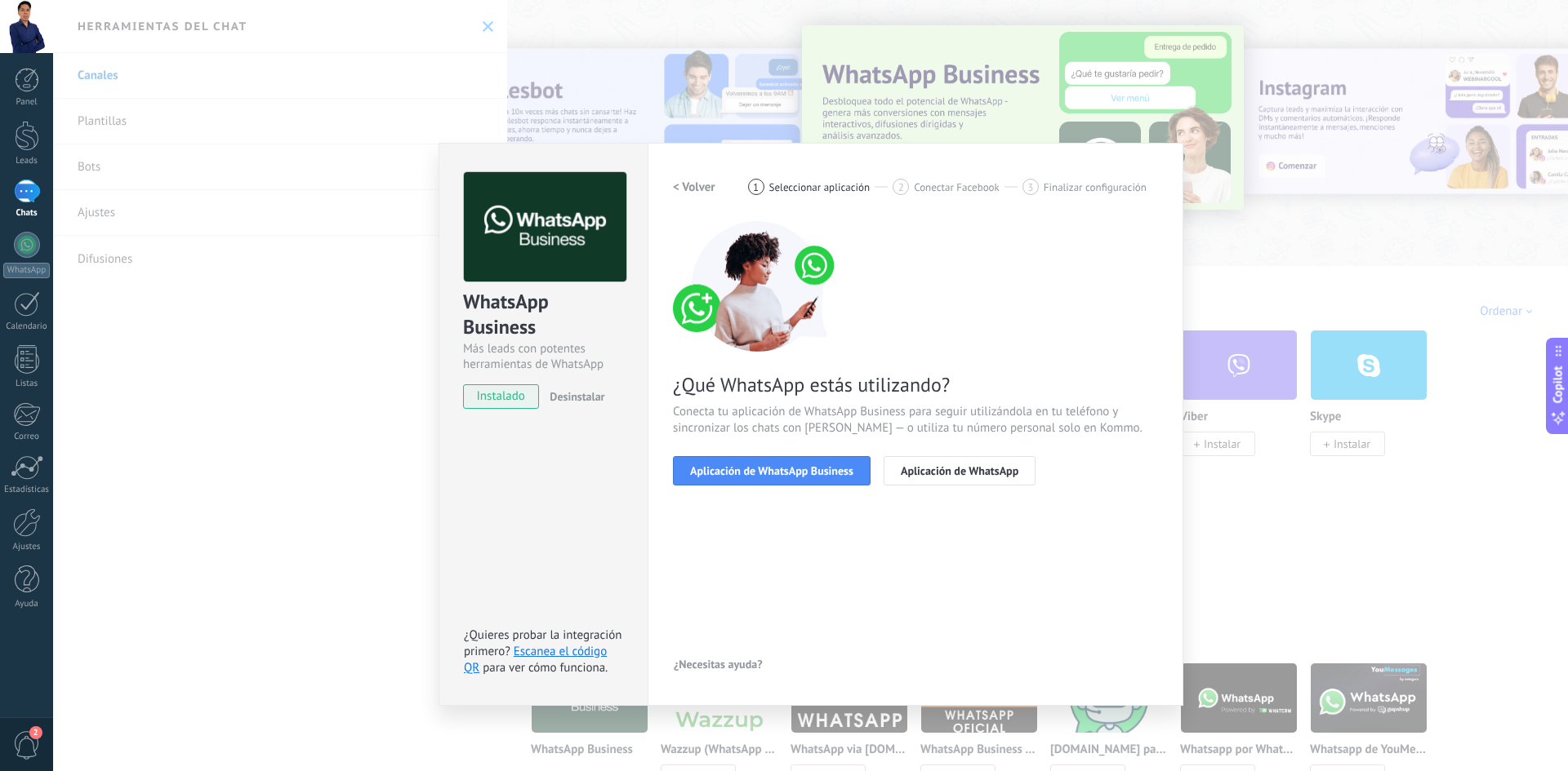
click at [680, 185] on h2 "< Volver" at bounding box center [693, 186] width 42 height 15
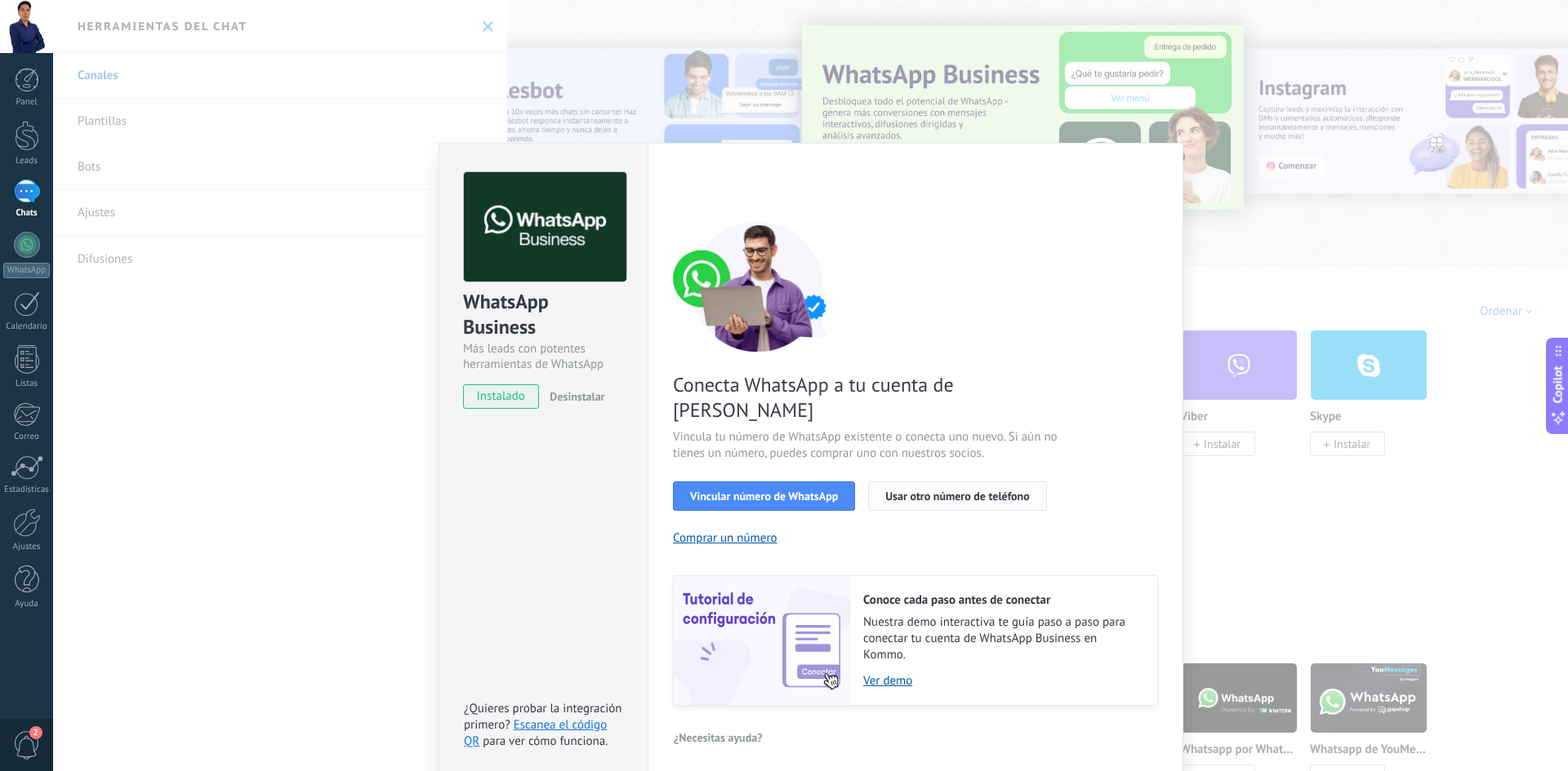
click at [990, 490] on span "Usar otro número de teléfono" at bounding box center [957, 496] width 144 height 12
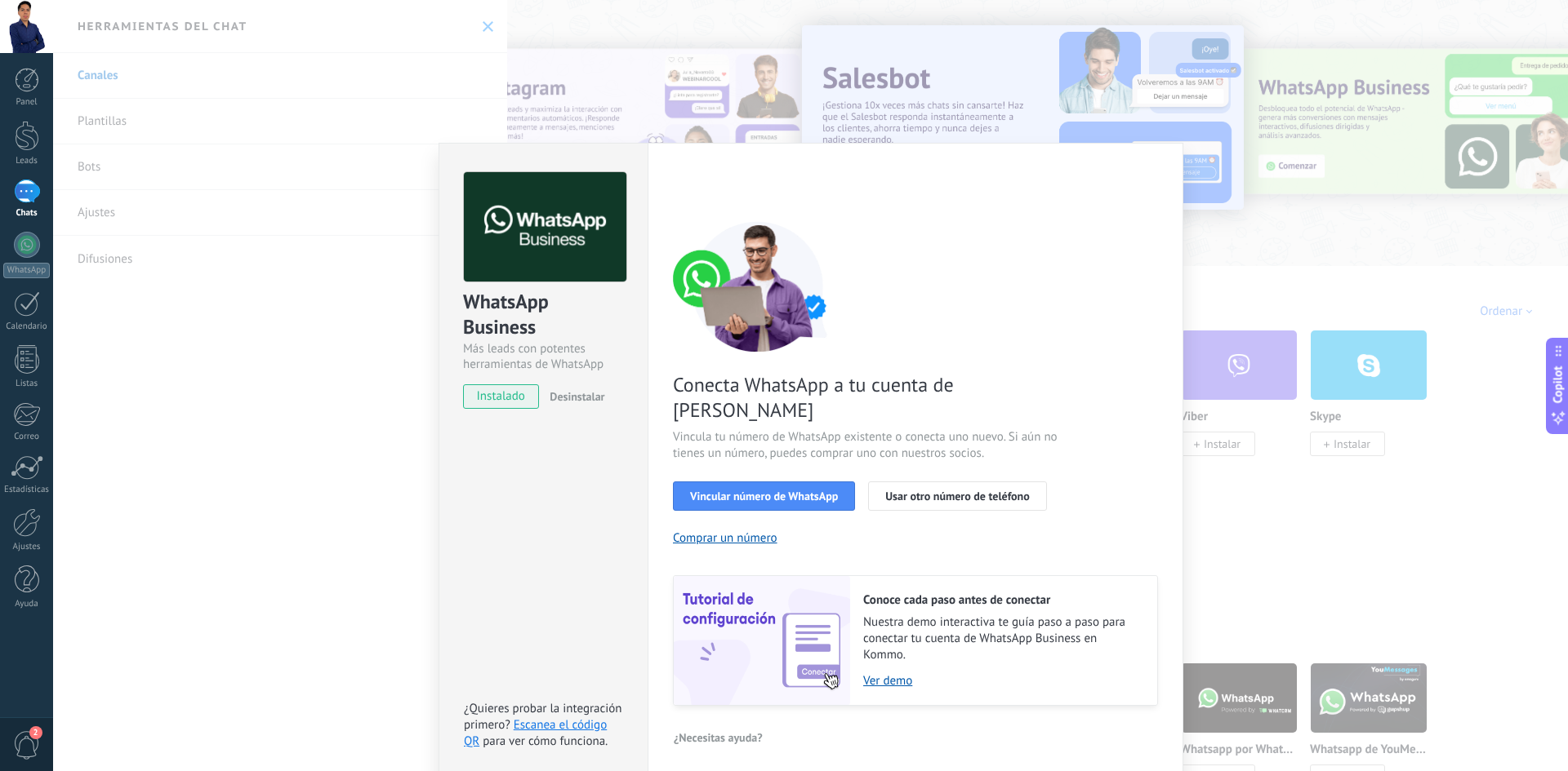
click at [1285, 259] on div "WhatsApp Business Más leads con potentes herramientas de WhatsApp instalado Des…" at bounding box center [810, 386] width 1515 height 771
